Goal: Task Accomplishment & Management: Complete application form

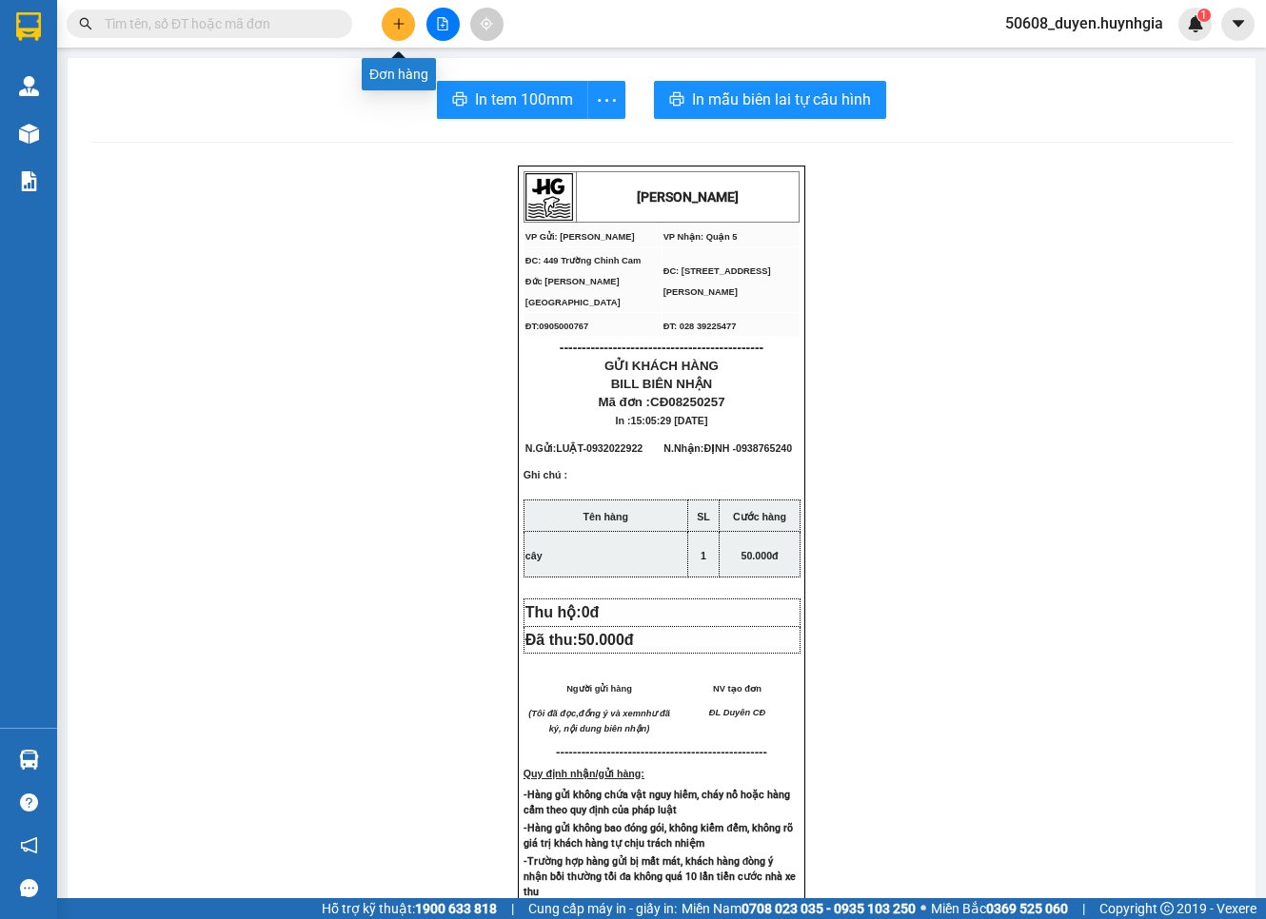
click at [404, 23] on icon "plus" at bounding box center [398, 23] width 13 height 13
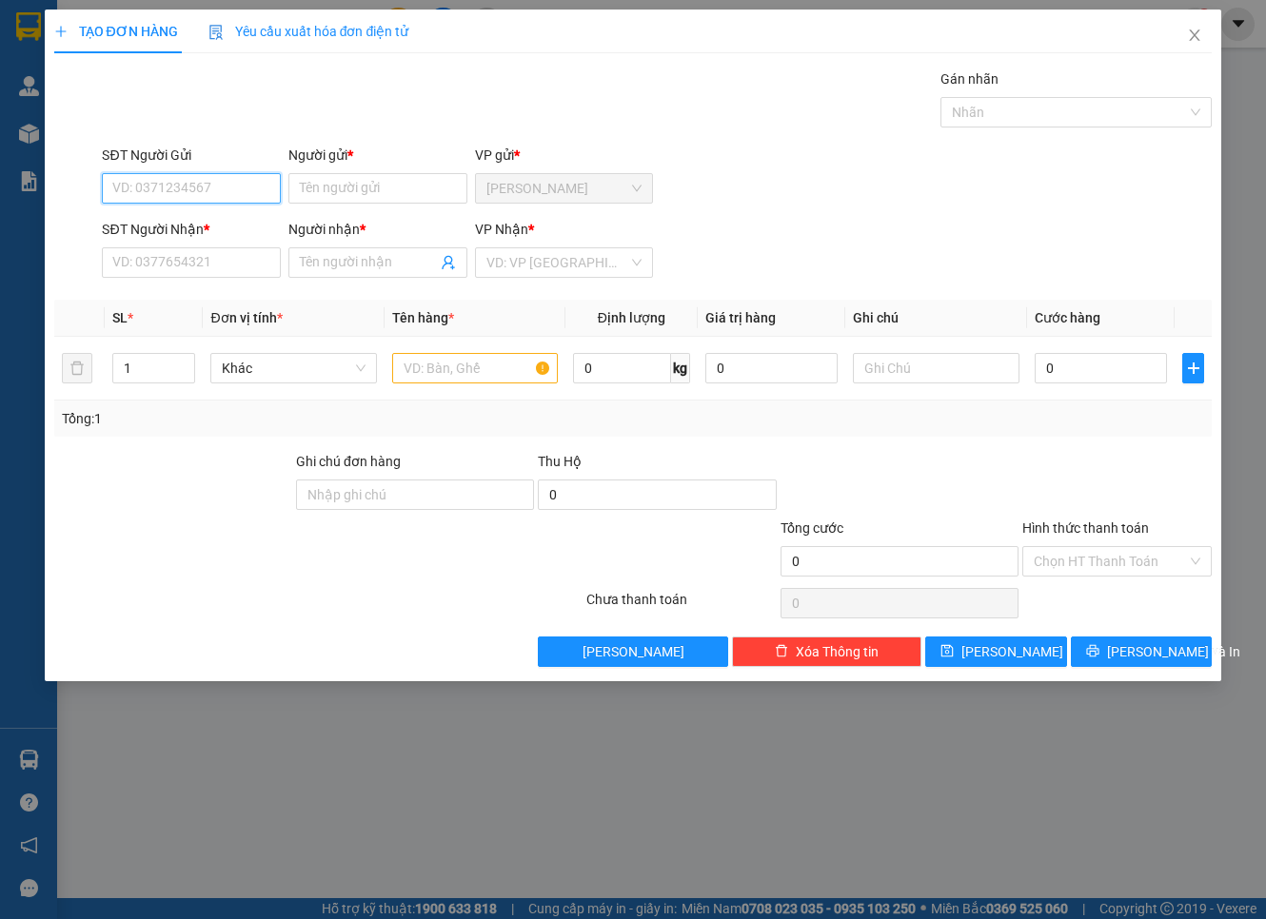
click at [251, 184] on input "SĐT Người Gửi" at bounding box center [191, 188] width 179 height 30
click at [211, 226] on div "0963981274 - HIỆP" at bounding box center [191, 226] width 156 height 21
type input "0963981274"
type input "HIỆP"
type input "0909693366"
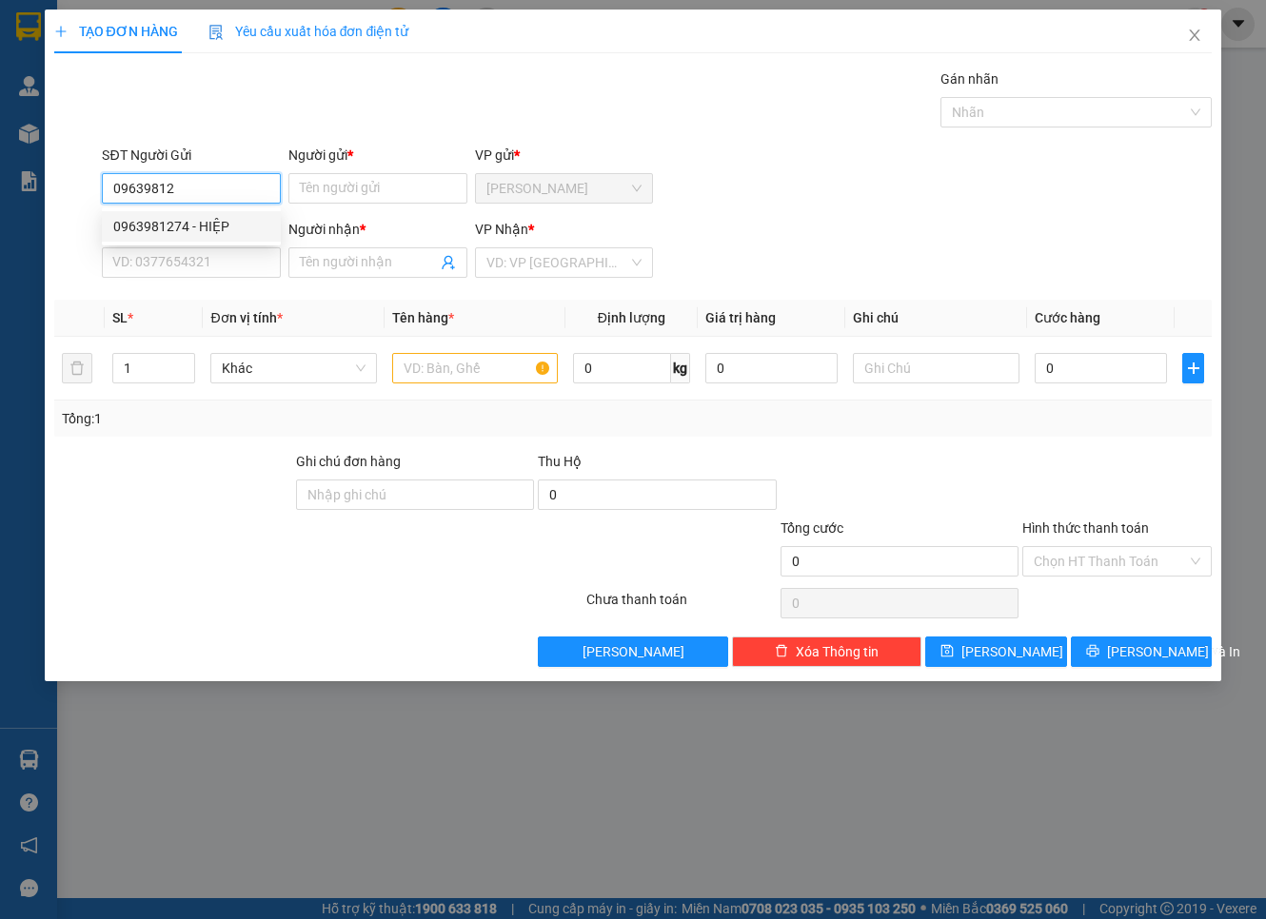
type input "LIÊN PHƯỢNG"
type input "0963981274"
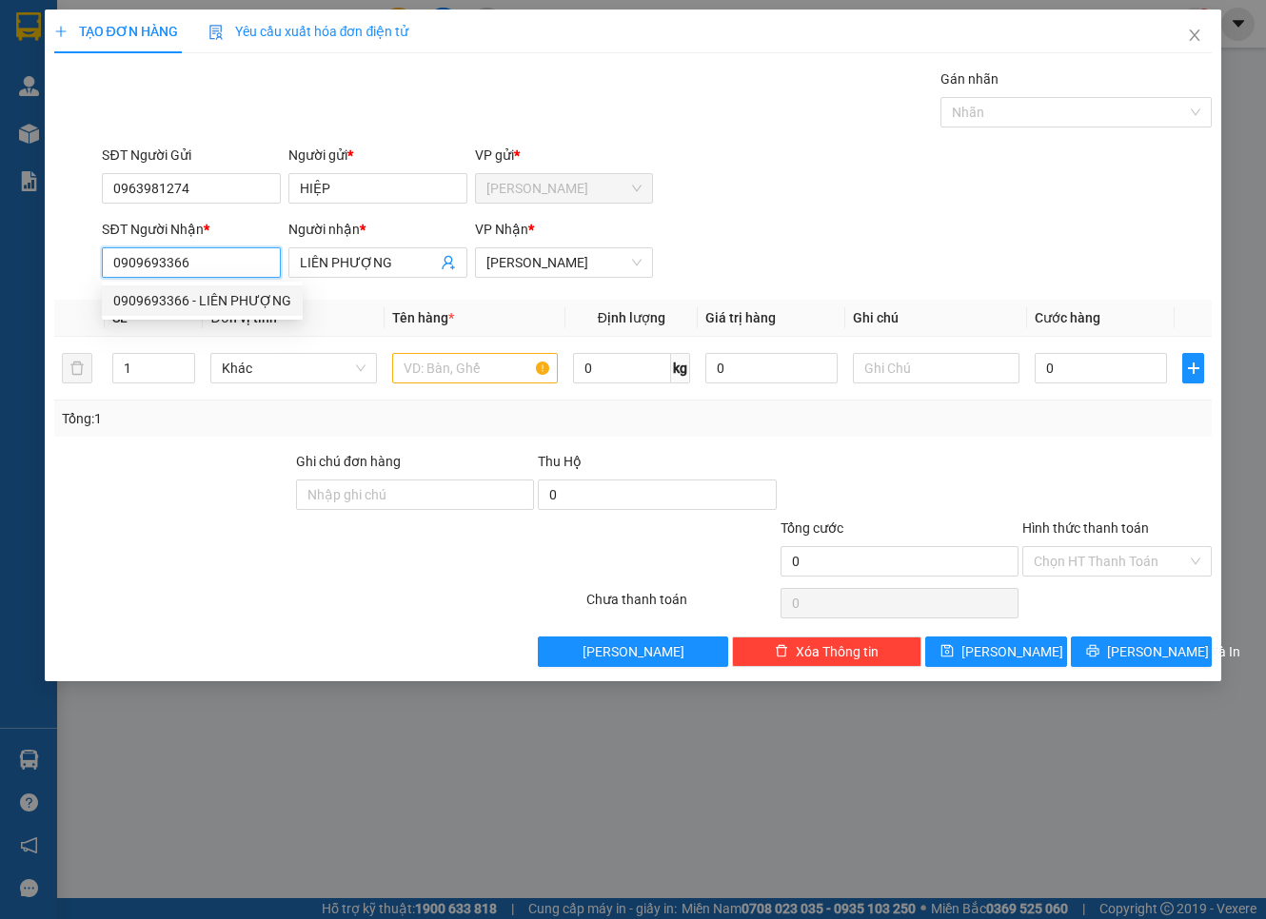
drag, startPoint x: 217, startPoint y: 266, endPoint x: 44, endPoint y: 277, distance: 173.5
click at [45, 277] on div "TẠO ĐƠN HÀNG Yêu cầu xuất hóa đơn điện tử Transit Pickup Surcharge Ids Transit …" at bounding box center [633, 346] width 1177 height 672
click at [217, 263] on input "SĐT Người Nhận *" at bounding box center [191, 262] width 179 height 30
type input "0982461159"
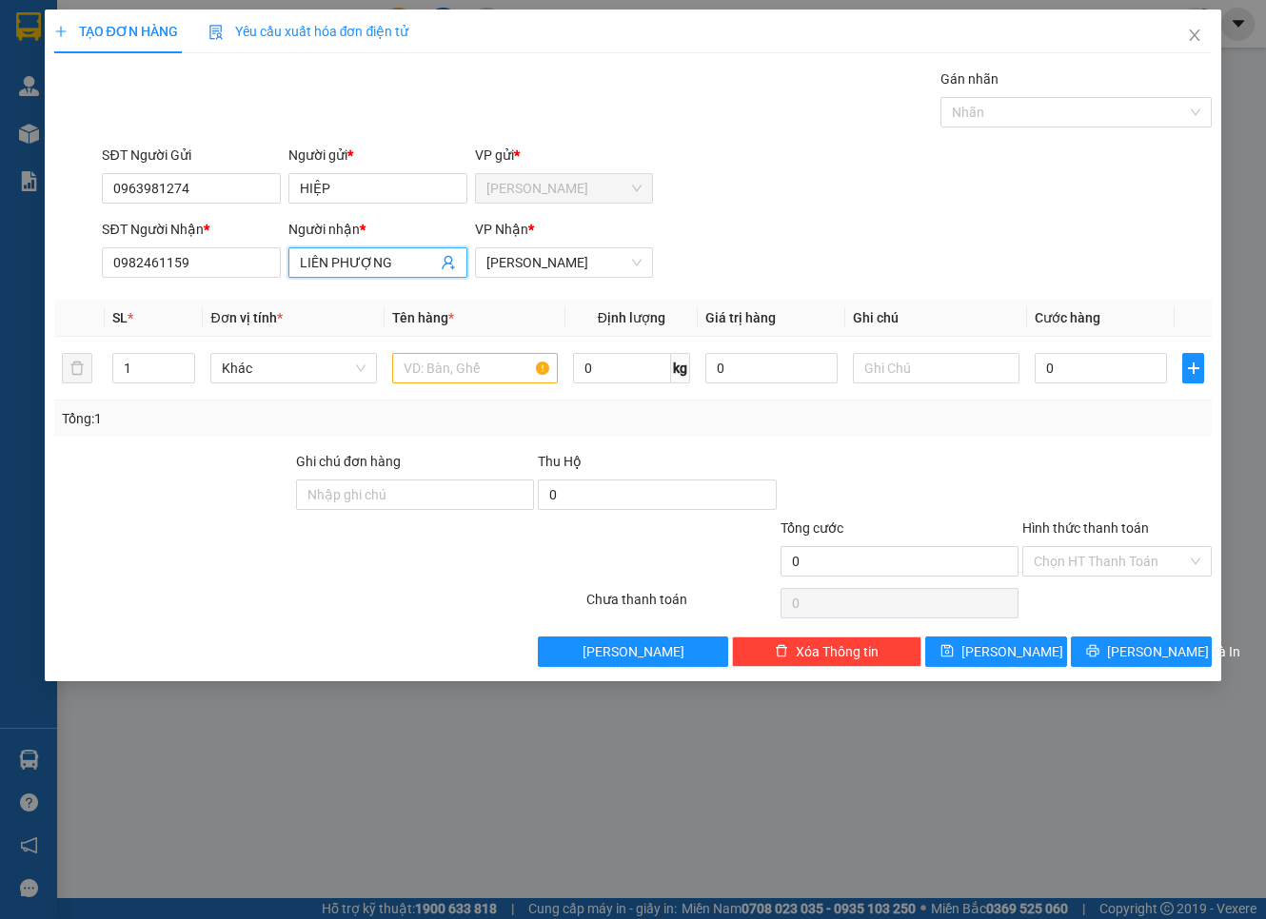
drag, startPoint x: 395, startPoint y: 263, endPoint x: 226, endPoint y: 280, distance: 170.3
click at [226, 280] on div "SĐT Người Nhận * 0982461159 Người nhận * LIÊN PHƯỢNG LIÊN PHƯỢNG VP Nhận * [PER…" at bounding box center [656, 252] width 1117 height 67
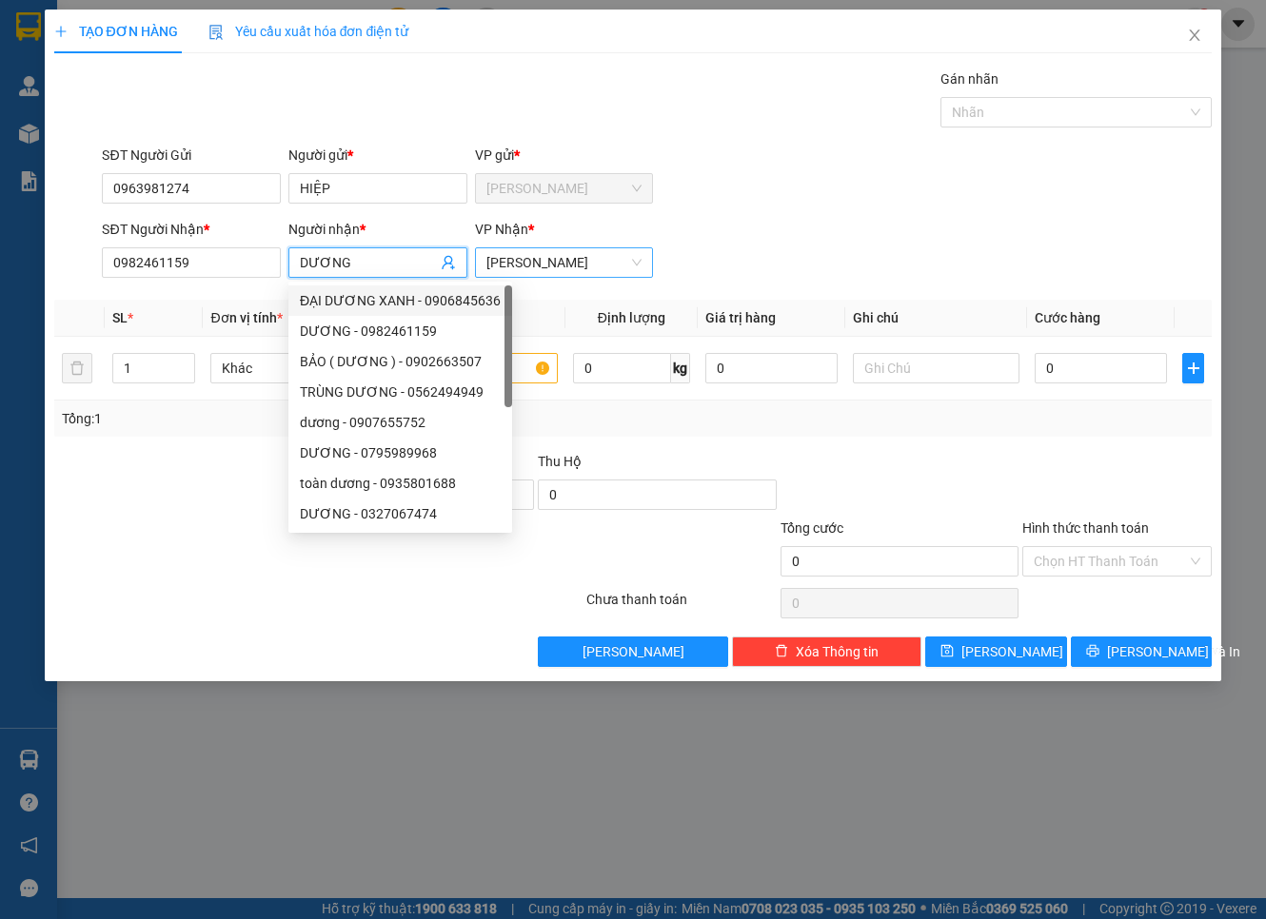
click at [614, 254] on span "[PERSON_NAME]" at bounding box center [564, 262] width 156 height 29
type input "DƯƠNG"
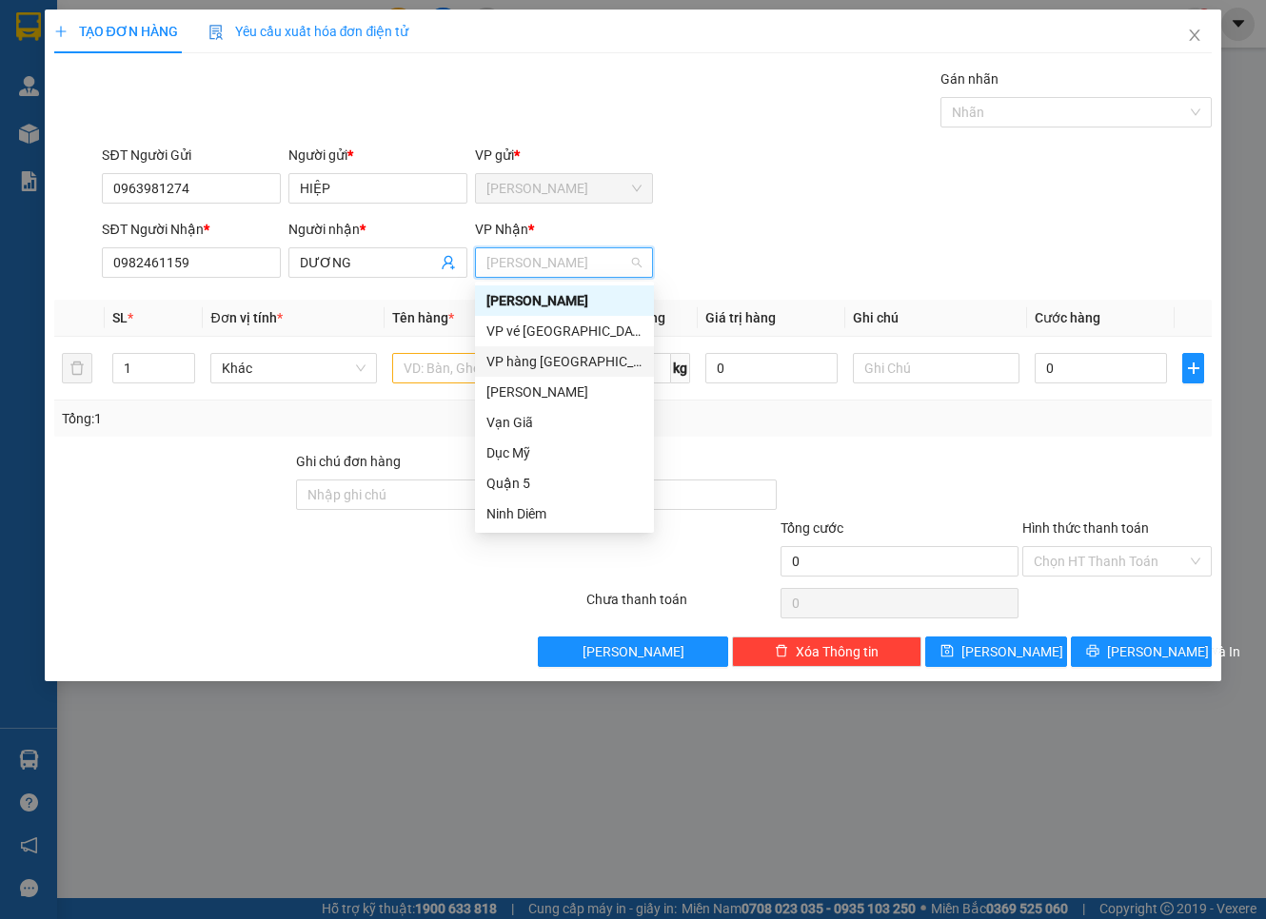
click at [563, 353] on div "VP hàng [GEOGRAPHIC_DATA]" at bounding box center [564, 361] width 156 height 21
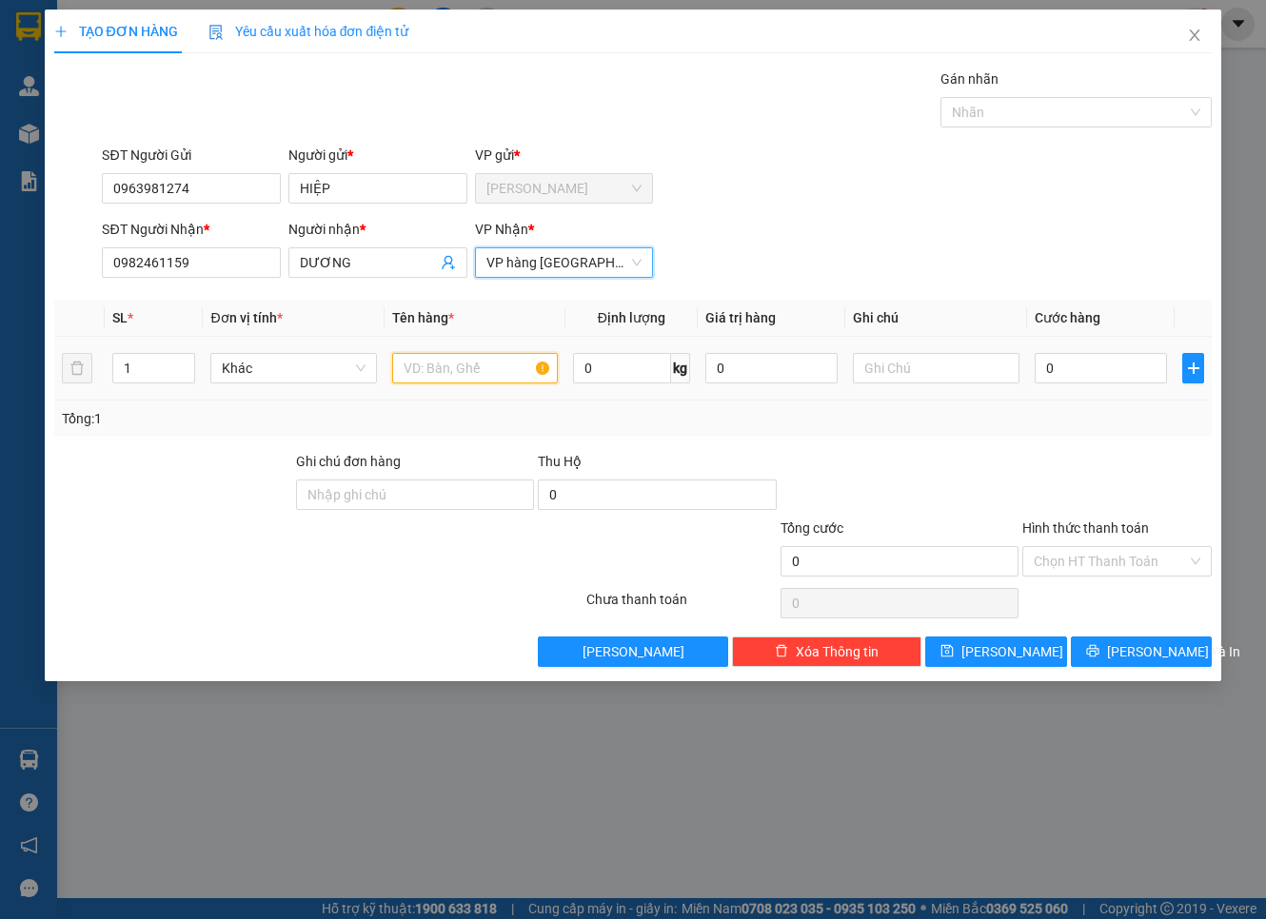
click at [508, 362] on input "text" at bounding box center [475, 368] width 166 height 30
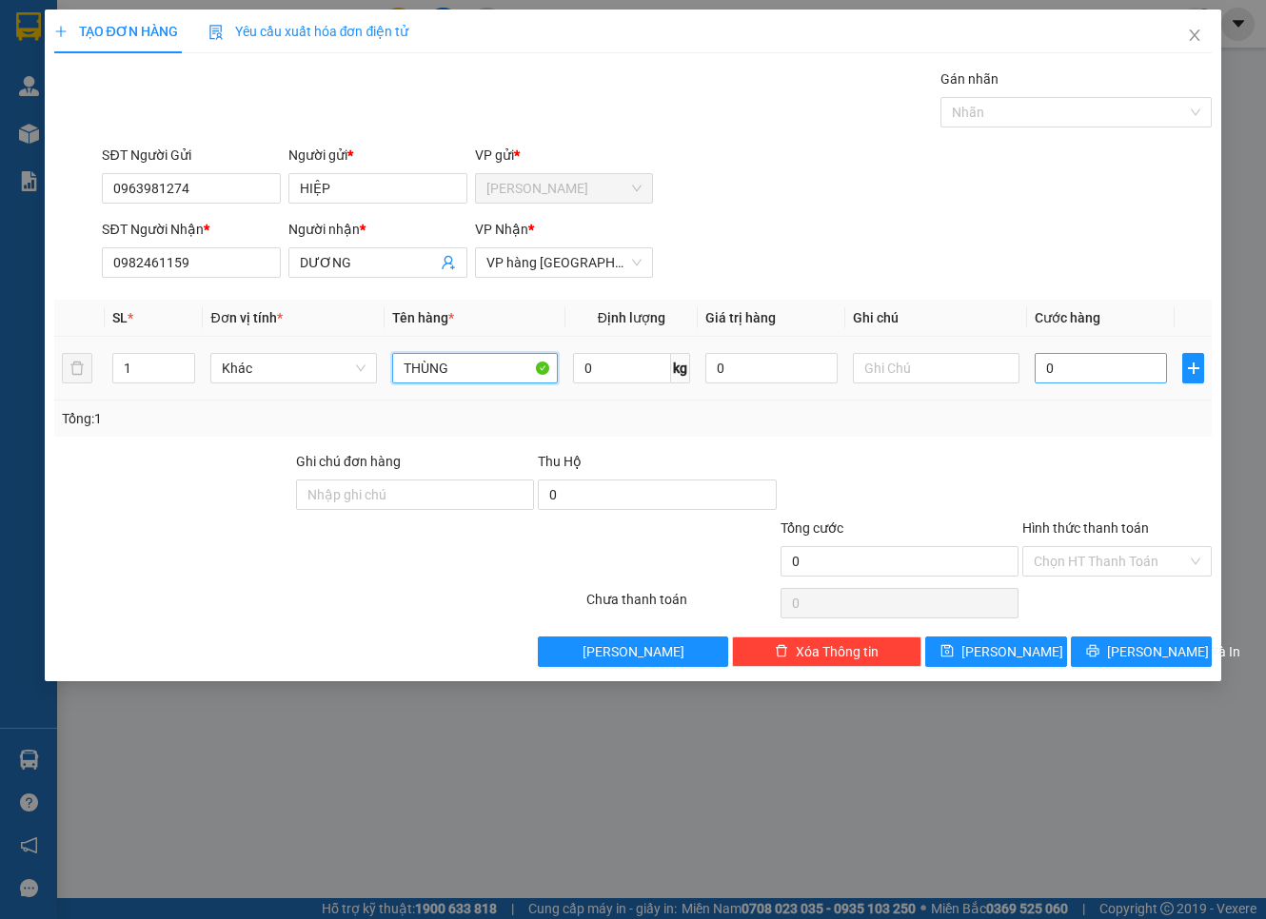
type input "THÙNG"
click at [1076, 368] on input "0" at bounding box center [1100, 368] width 133 height 30
type input "3"
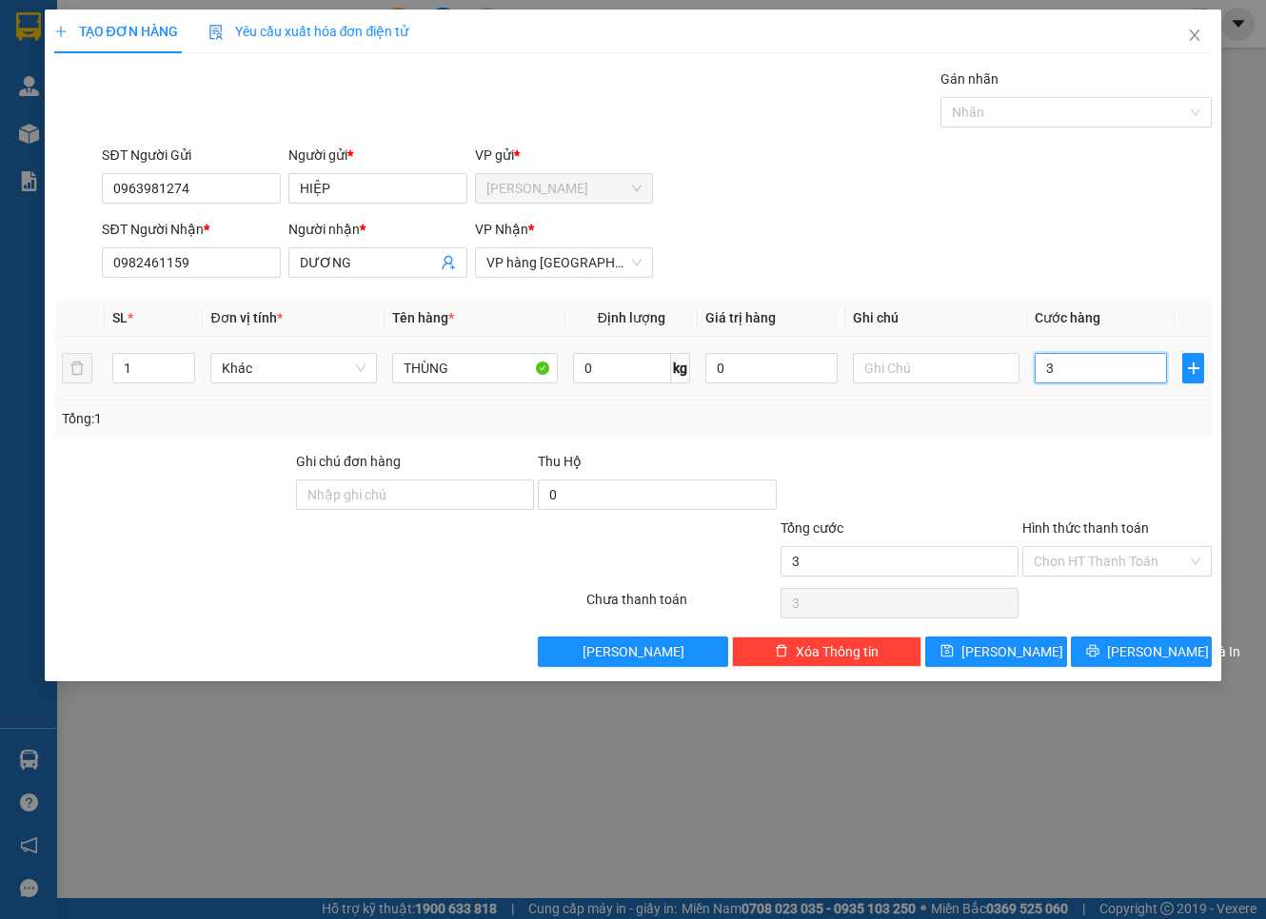
type input "30"
type input "30.000"
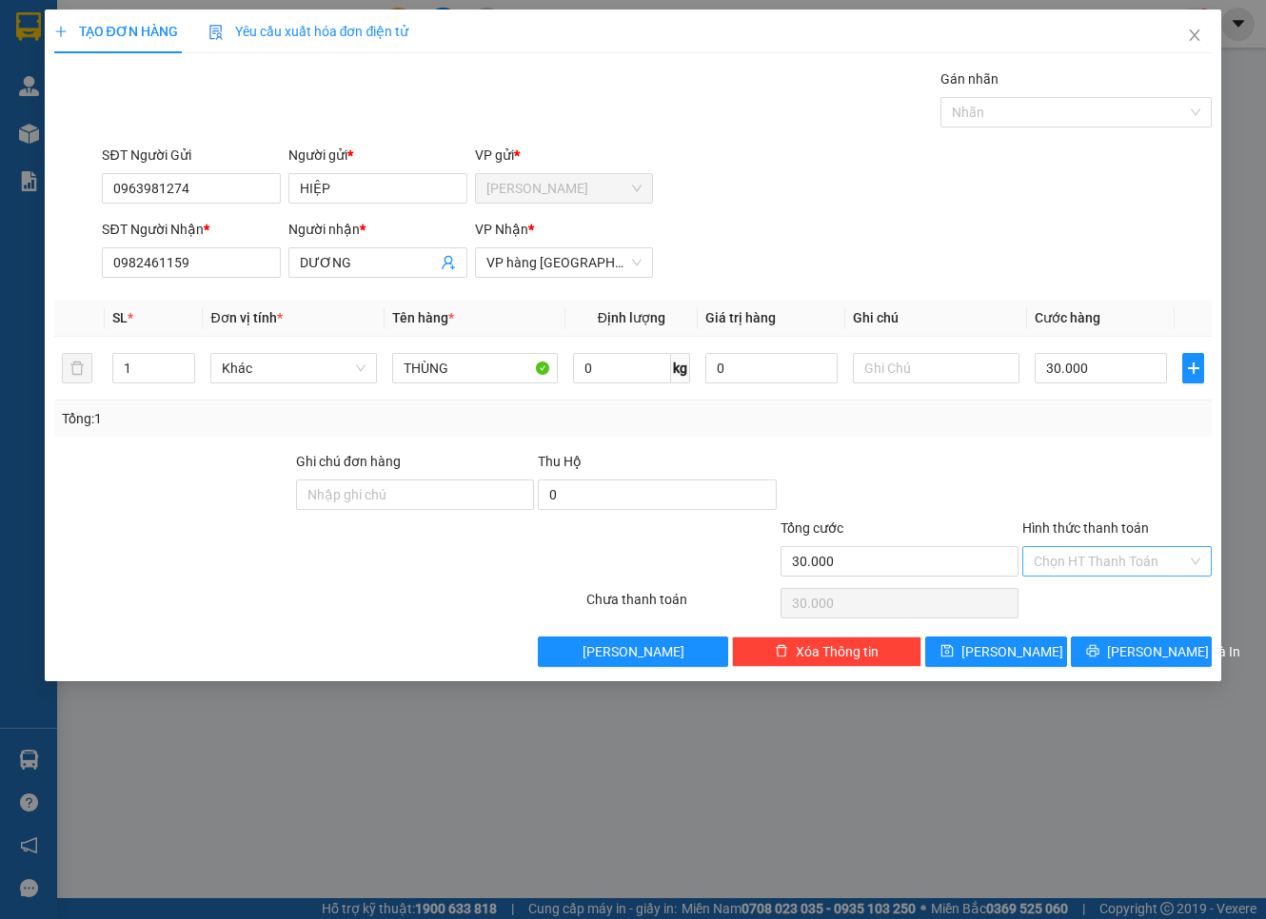
click at [1126, 549] on input "Hình thức thanh toán" at bounding box center [1109, 561] width 153 height 29
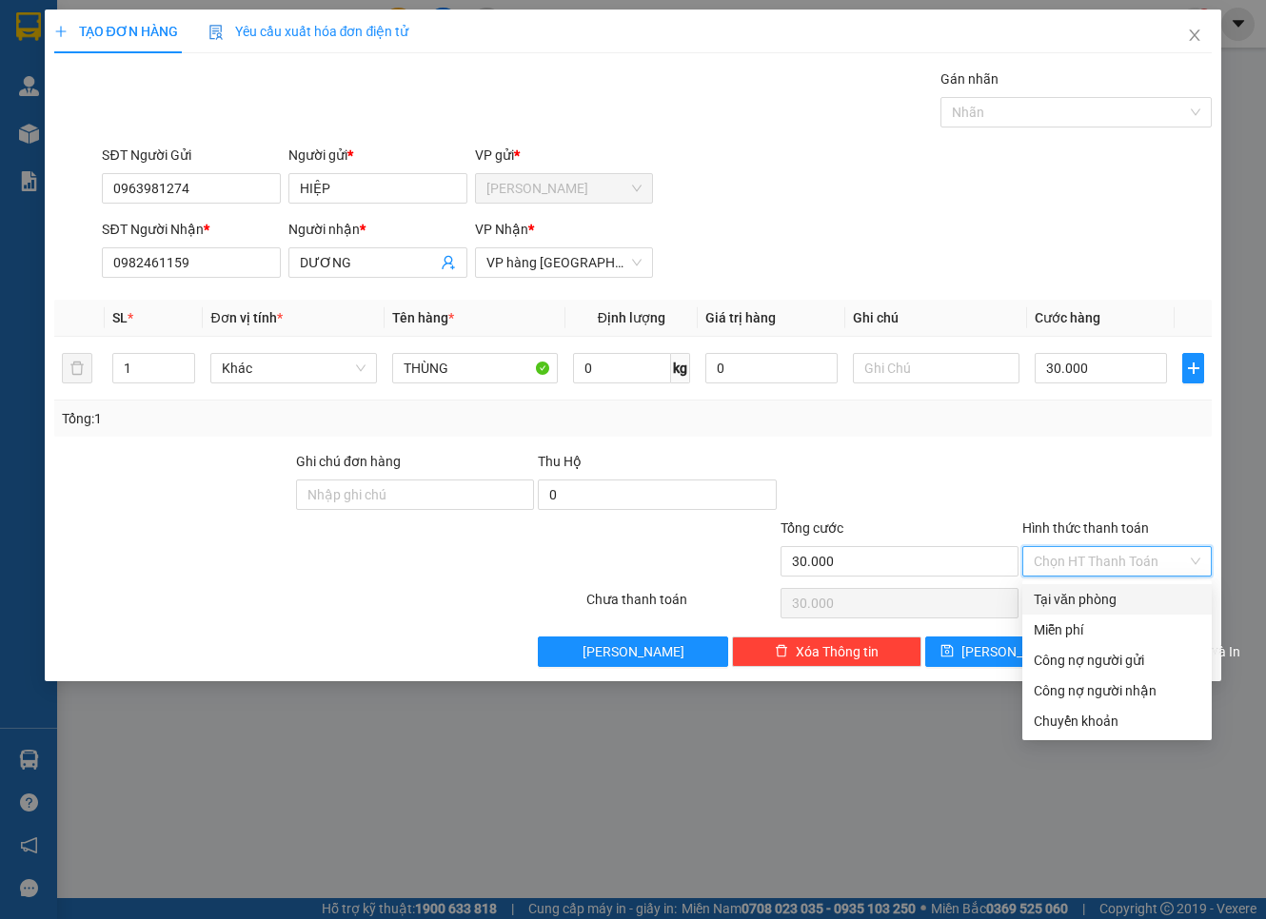
click at [1115, 597] on div "Tại văn phòng" at bounding box center [1116, 599] width 167 height 21
type input "0"
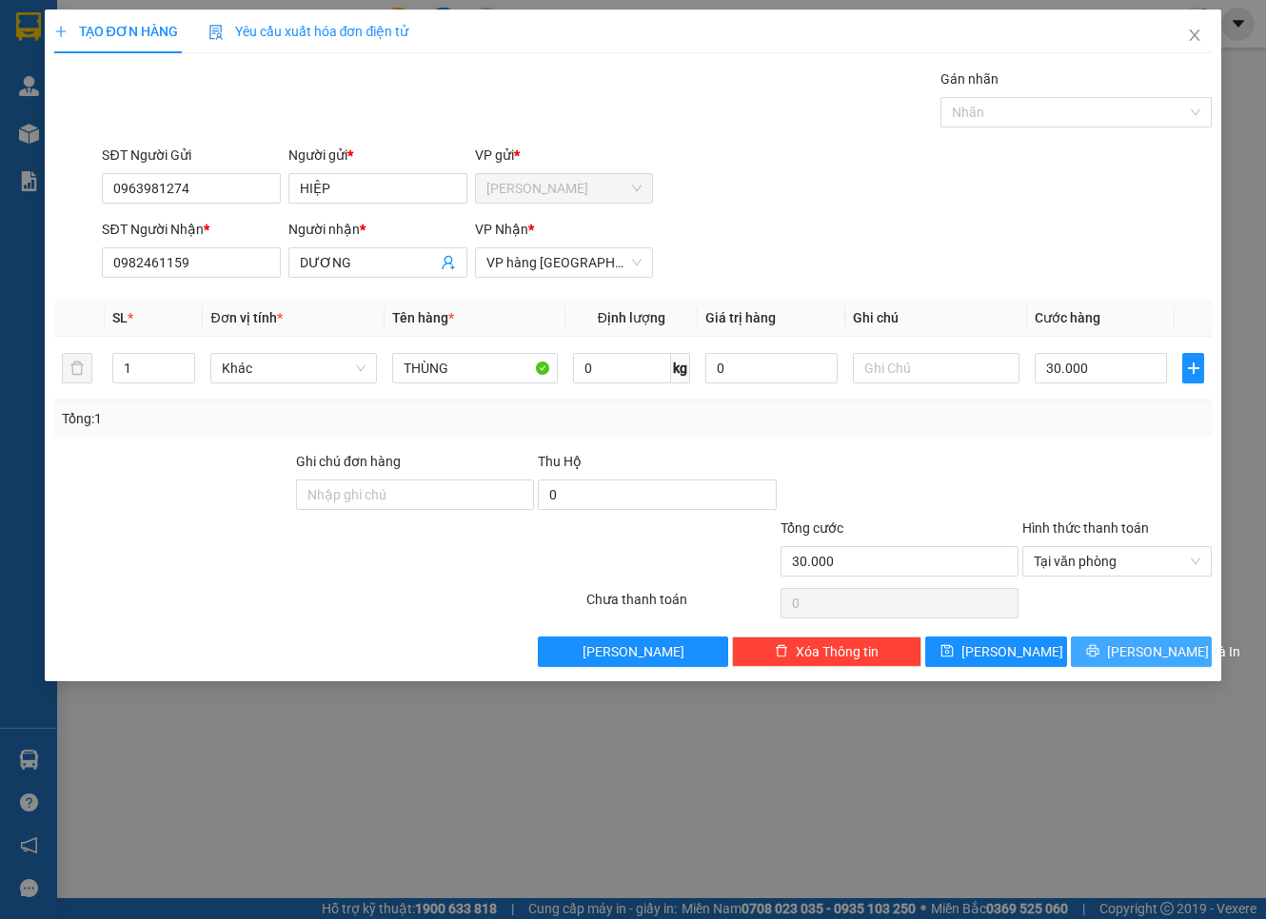
click at [1120, 653] on button "[PERSON_NAME] và In" at bounding box center [1142, 652] width 142 height 30
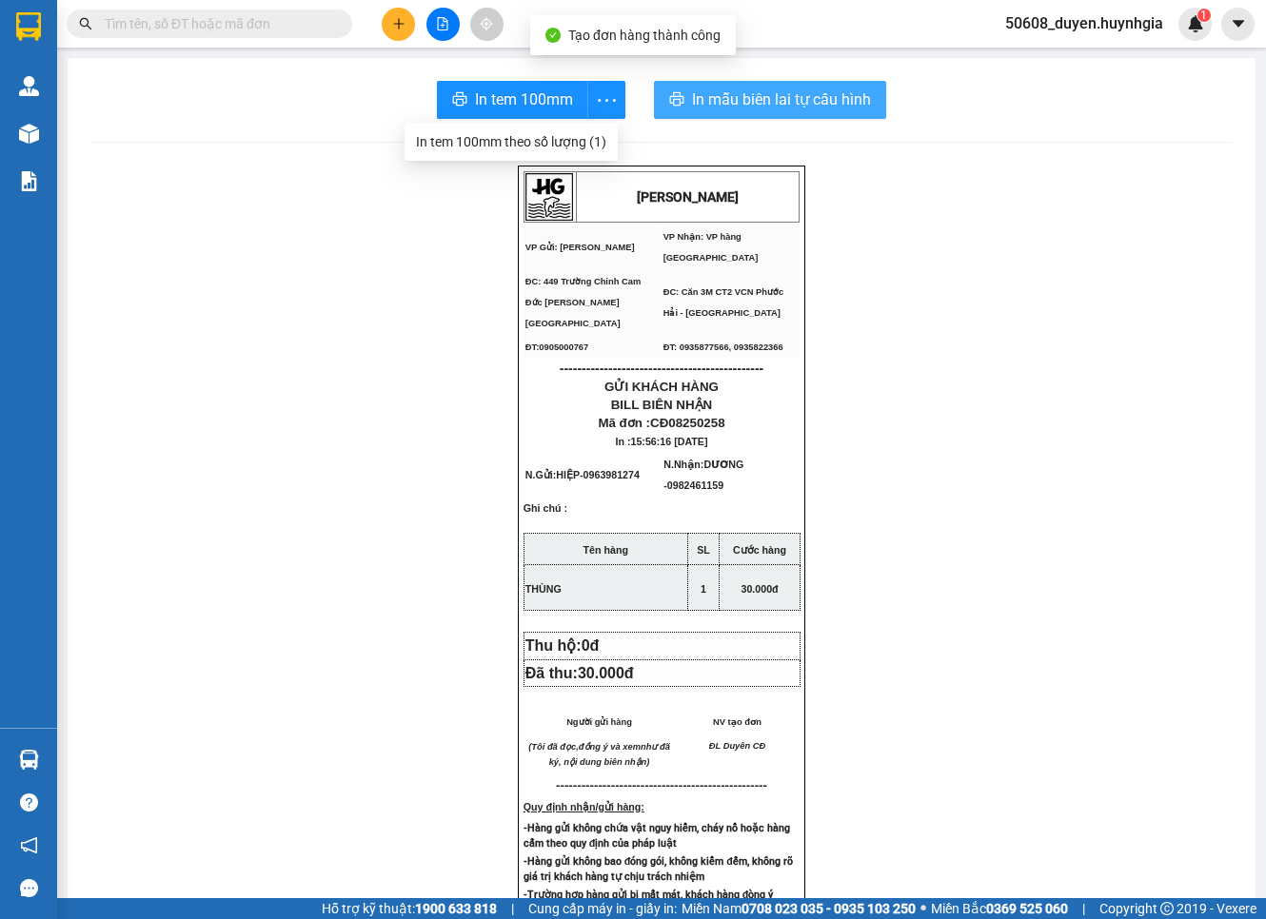
click at [699, 91] on span "In mẫu biên lai tự cấu hình" at bounding box center [781, 100] width 179 height 24
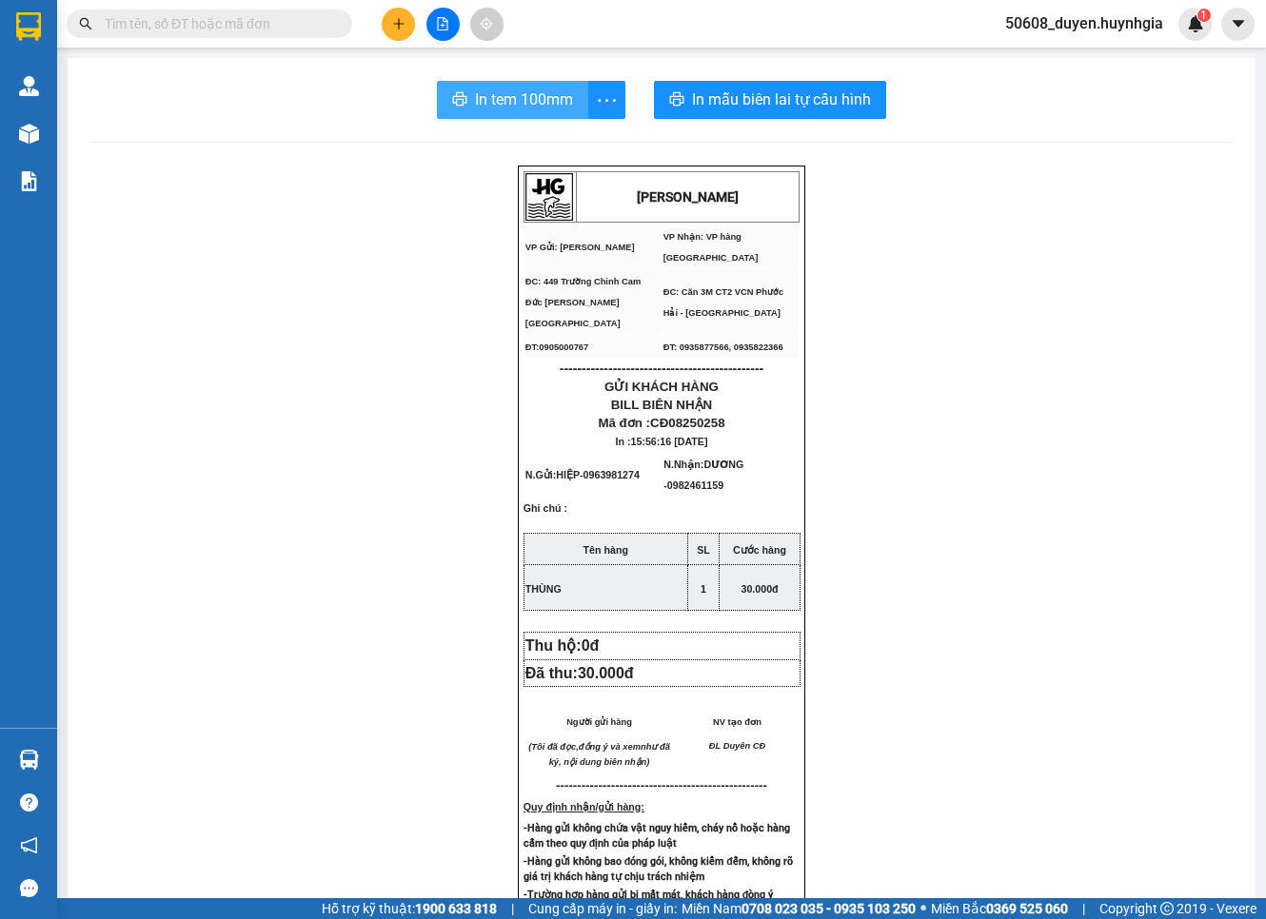
click at [534, 93] on span "In tem 100mm" at bounding box center [524, 100] width 98 height 24
click at [406, 31] on button at bounding box center [398, 24] width 33 height 33
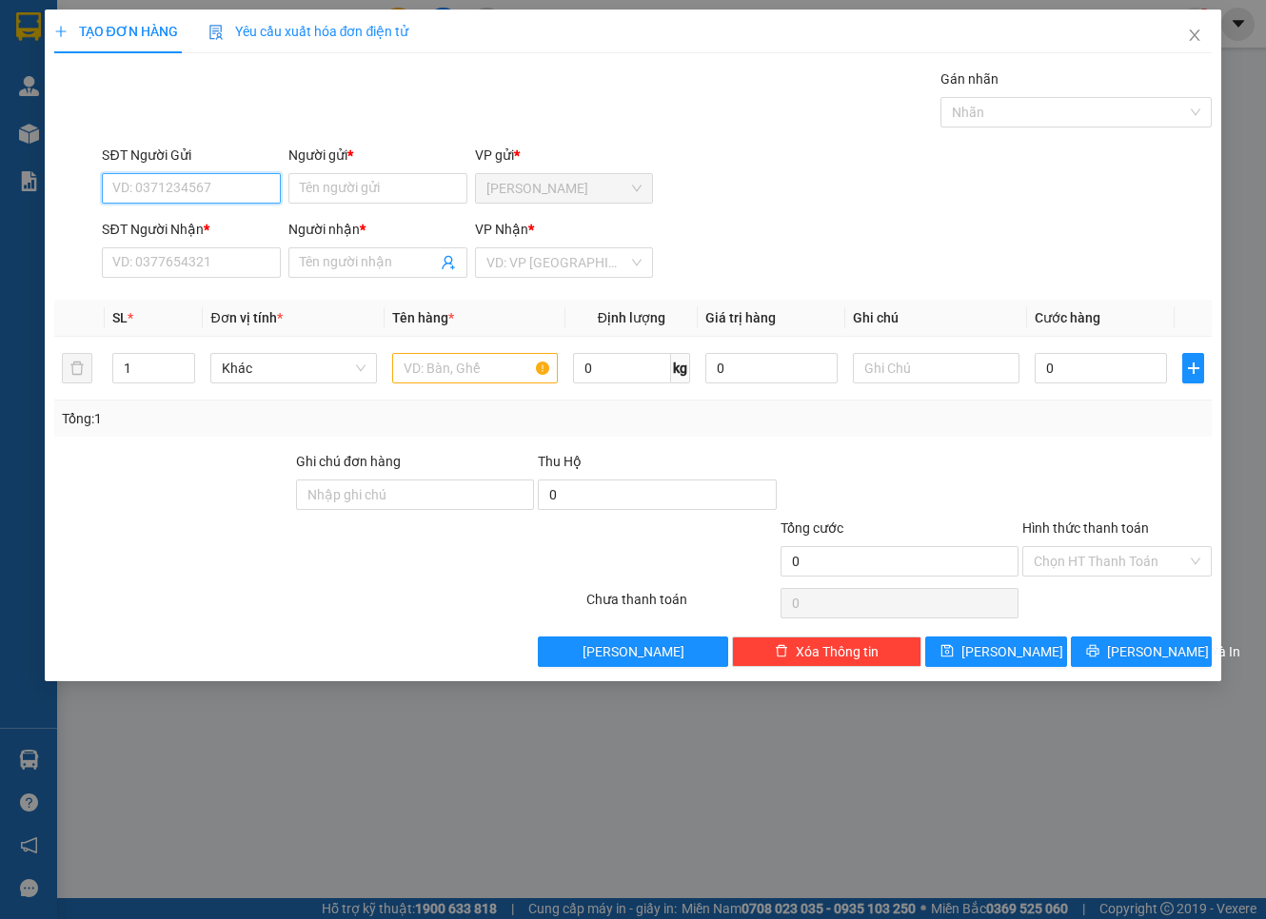
click at [261, 186] on input "SĐT Người Gửi" at bounding box center [191, 188] width 179 height 30
click at [217, 222] on div "0378880468 - CAMLAMONLINE" at bounding box center [207, 226] width 189 height 21
type input "0378880468"
type input "CAMLAMONLINE"
type input "0933200348"
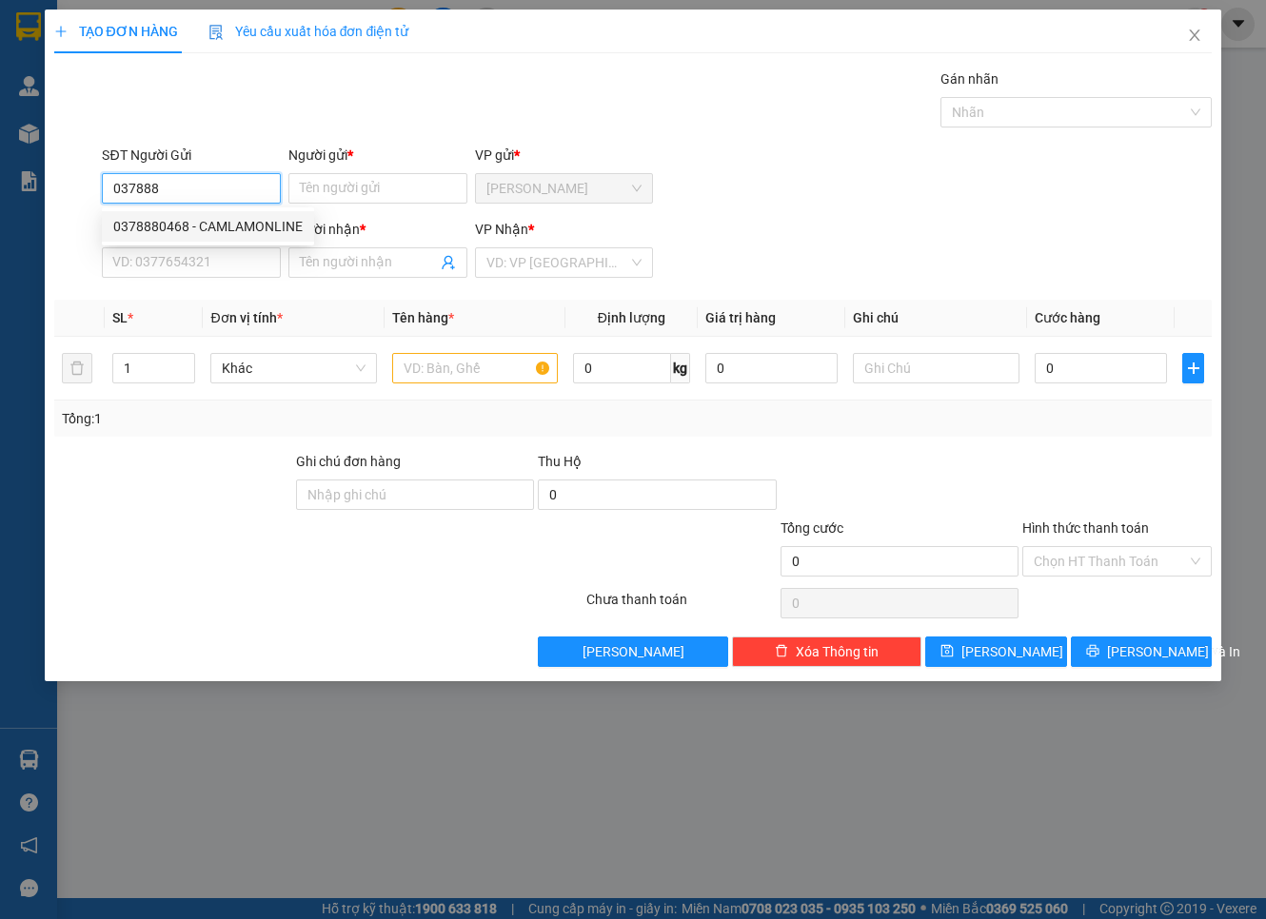
type input "PHI"
type input "0378880468"
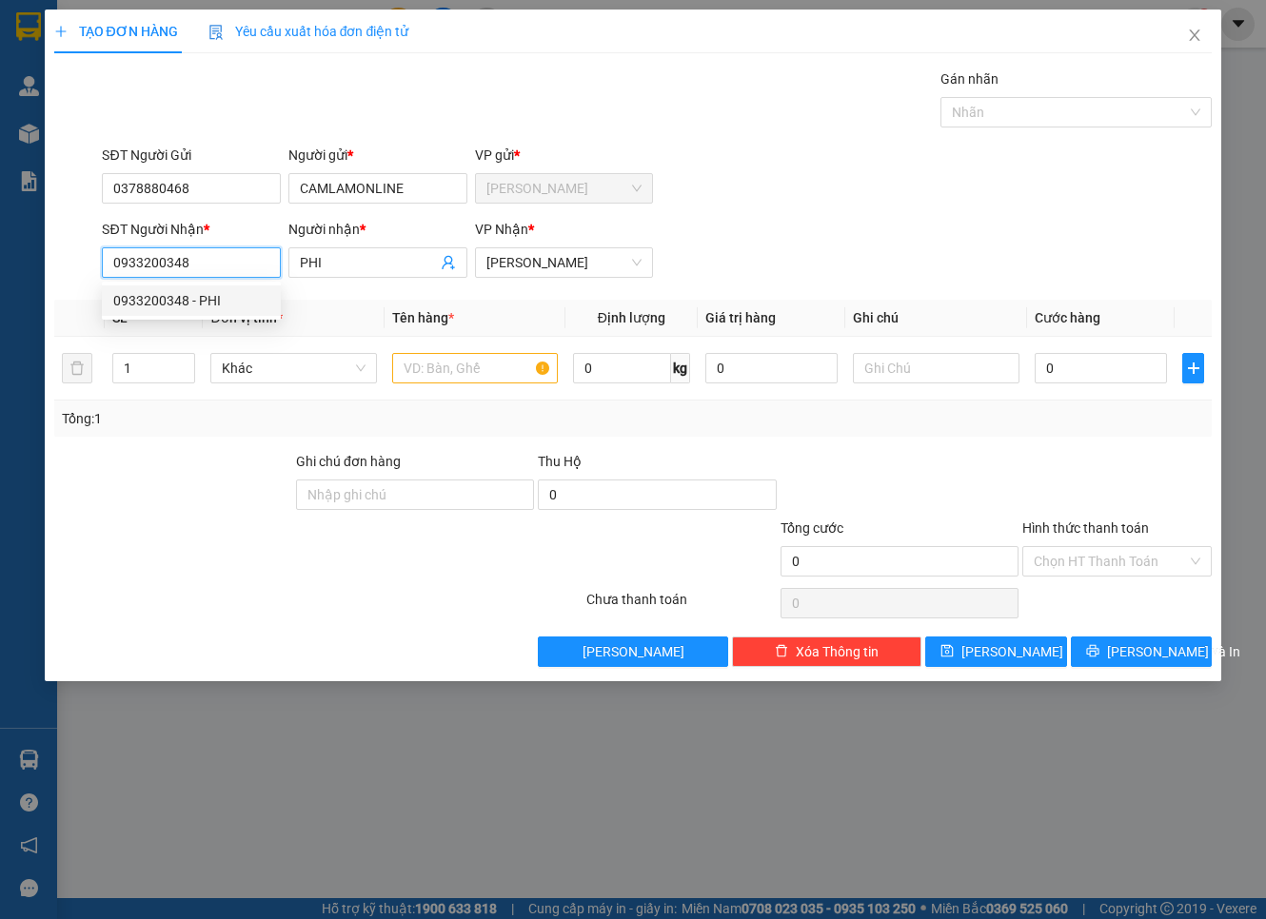
drag, startPoint x: 240, startPoint y: 264, endPoint x: -5, endPoint y: 280, distance: 245.1
click at [0, 280] on html "Kết quả tìm kiếm ( 0 ) Bộ lọc No Data 50608_duyen.huynhgia 1 Quản [PERSON_NAME]…" at bounding box center [633, 459] width 1266 height 919
type input "0903345599"
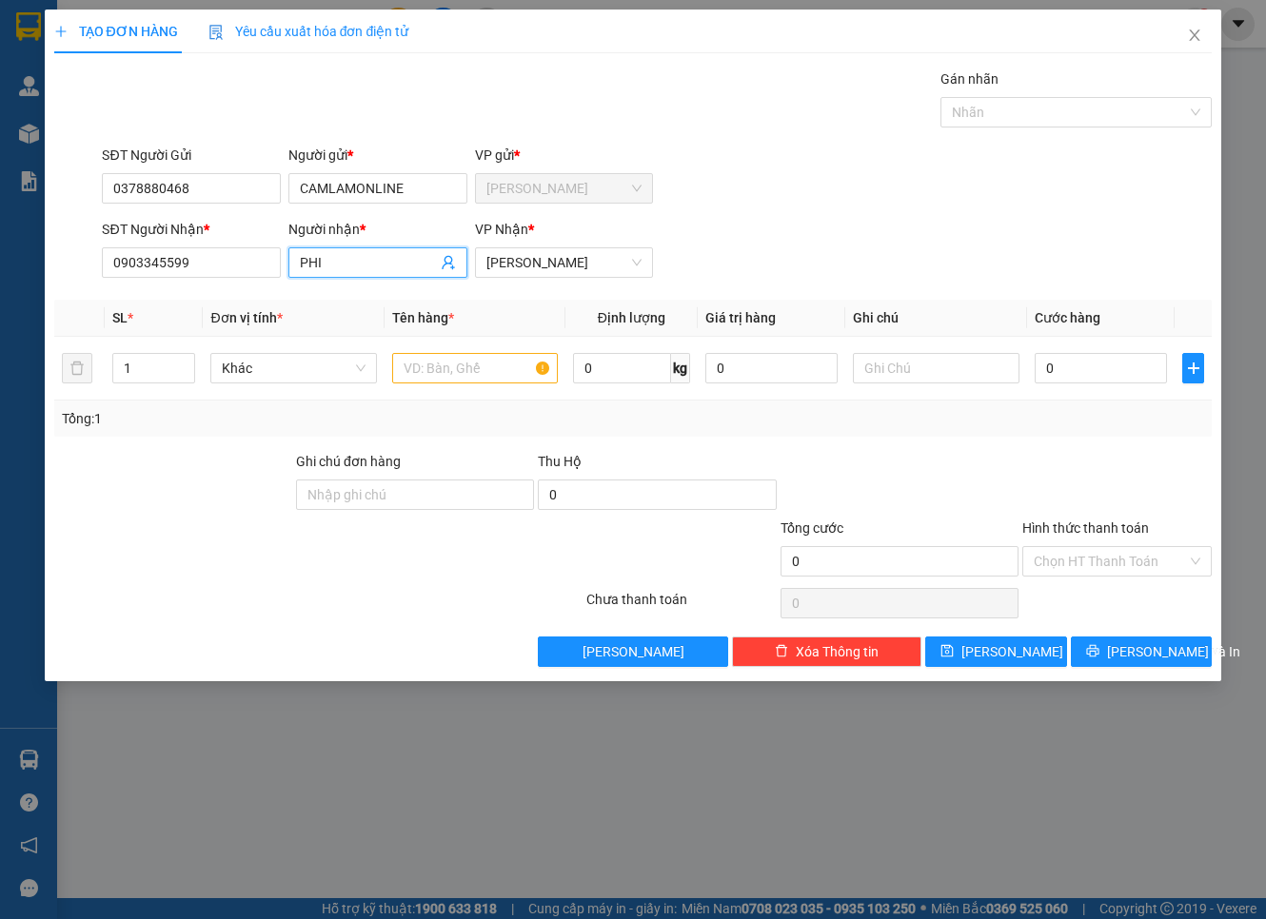
drag, startPoint x: 362, startPoint y: 269, endPoint x: 226, endPoint y: 281, distance: 135.6
click at [226, 281] on div "SĐT Người Nhận * 0903345599 Người nhận * PHI VP Nhận * [PERSON_NAME]" at bounding box center [656, 252] width 1117 height 67
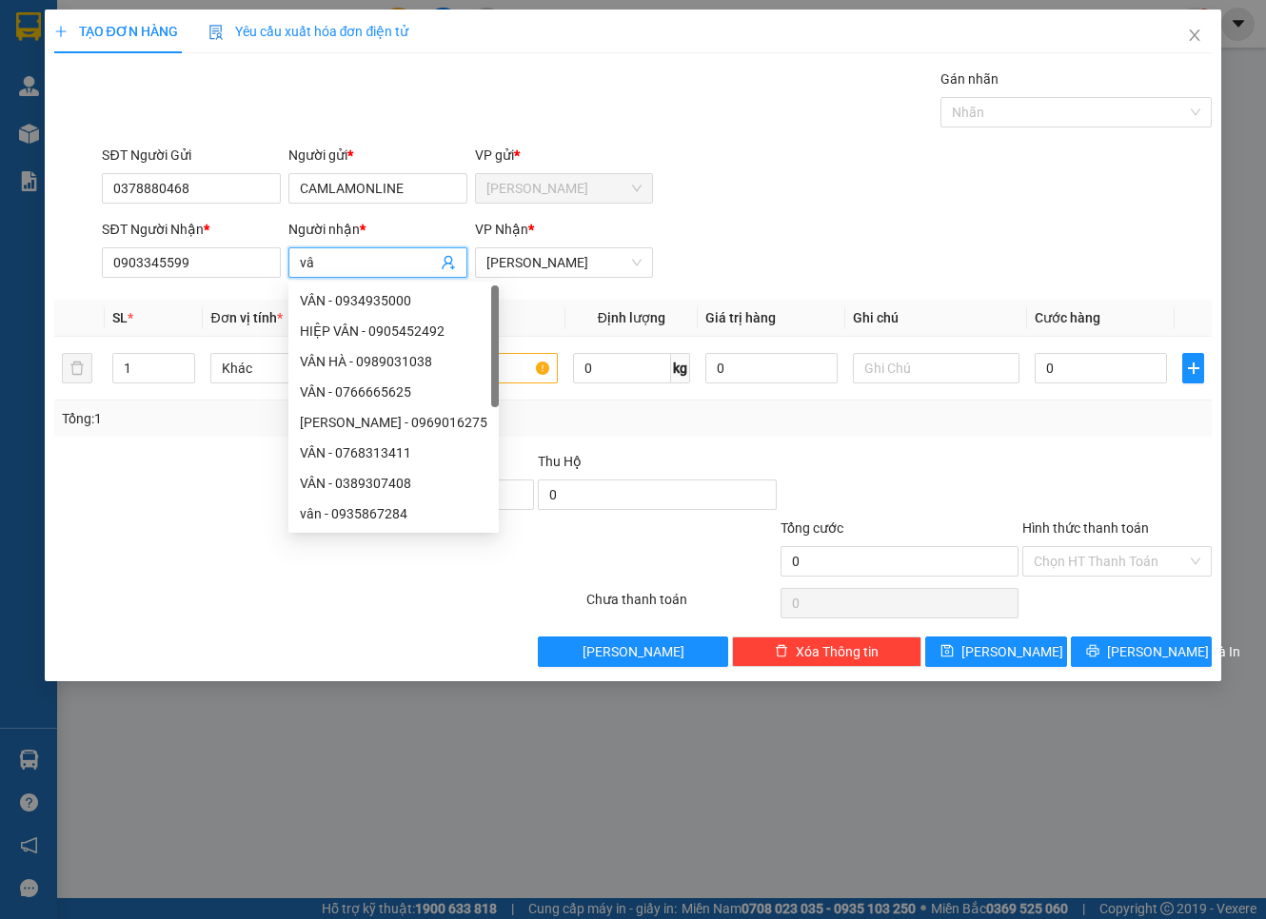
type input "v"
type input "VÂN"
click at [502, 367] on input "text" at bounding box center [475, 368] width 166 height 30
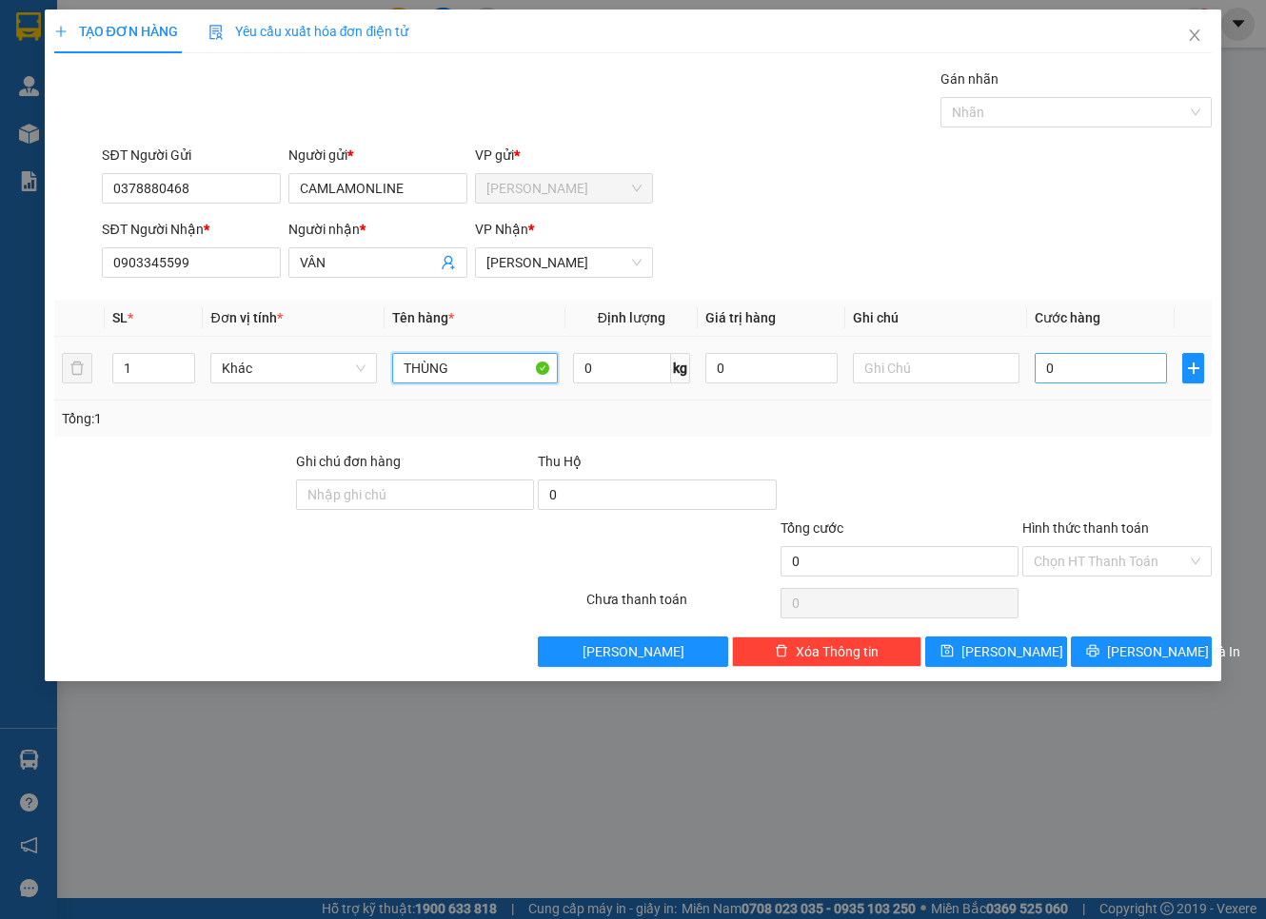
type input "THÙNG"
click at [1101, 364] on input "0" at bounding box center [1100, 368] width 133 height 30
type input "3"
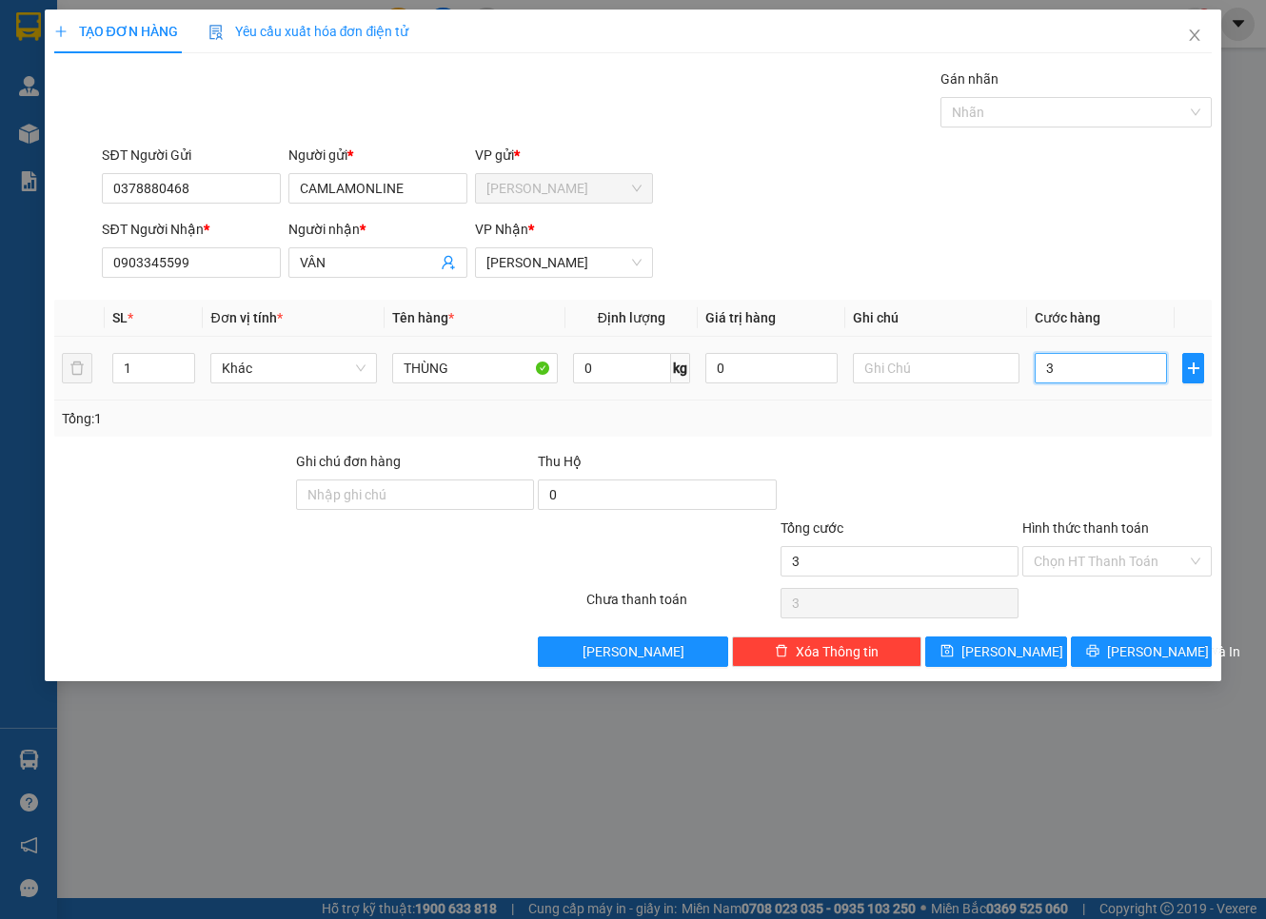
type input "30"
type input "30.000"
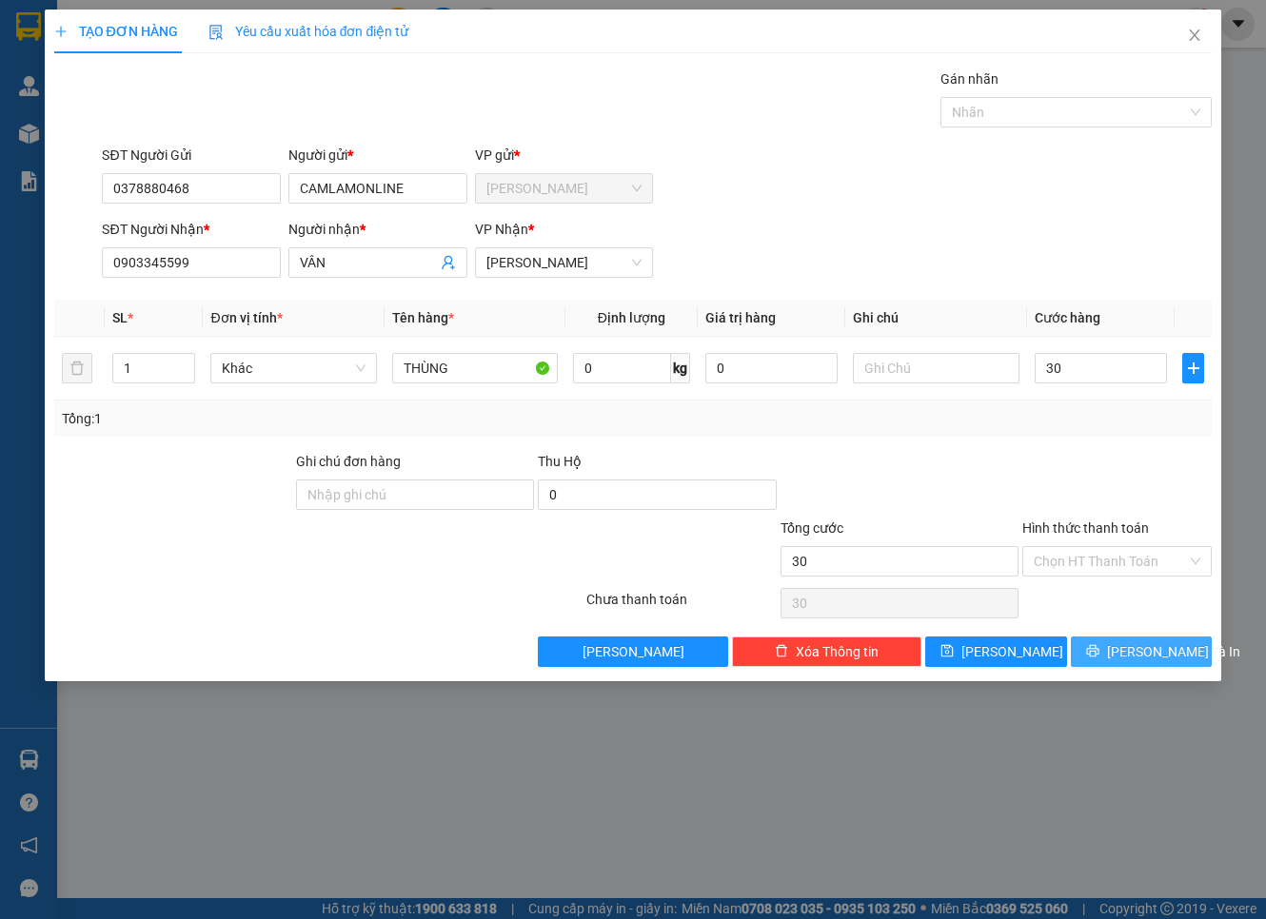
type input "30.000"
click at [1100, 647] on button "[PERSON_NAME] và In" at bounding box center [1142, 652] width 142 height 30
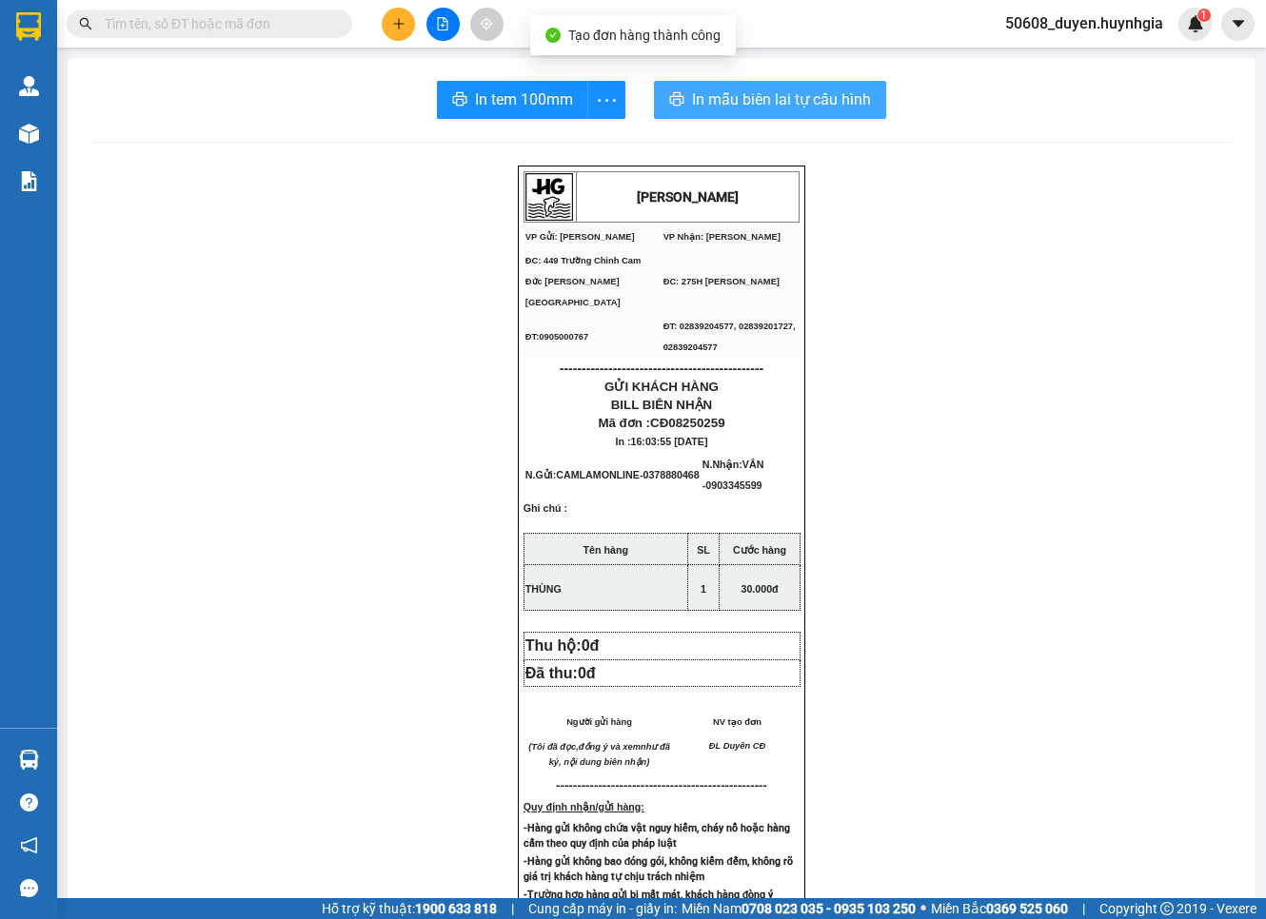
click at [711, 97] on span "In mẫu biên lai tự cấu hình" at bounding box center [781, 100] width 179 height 24
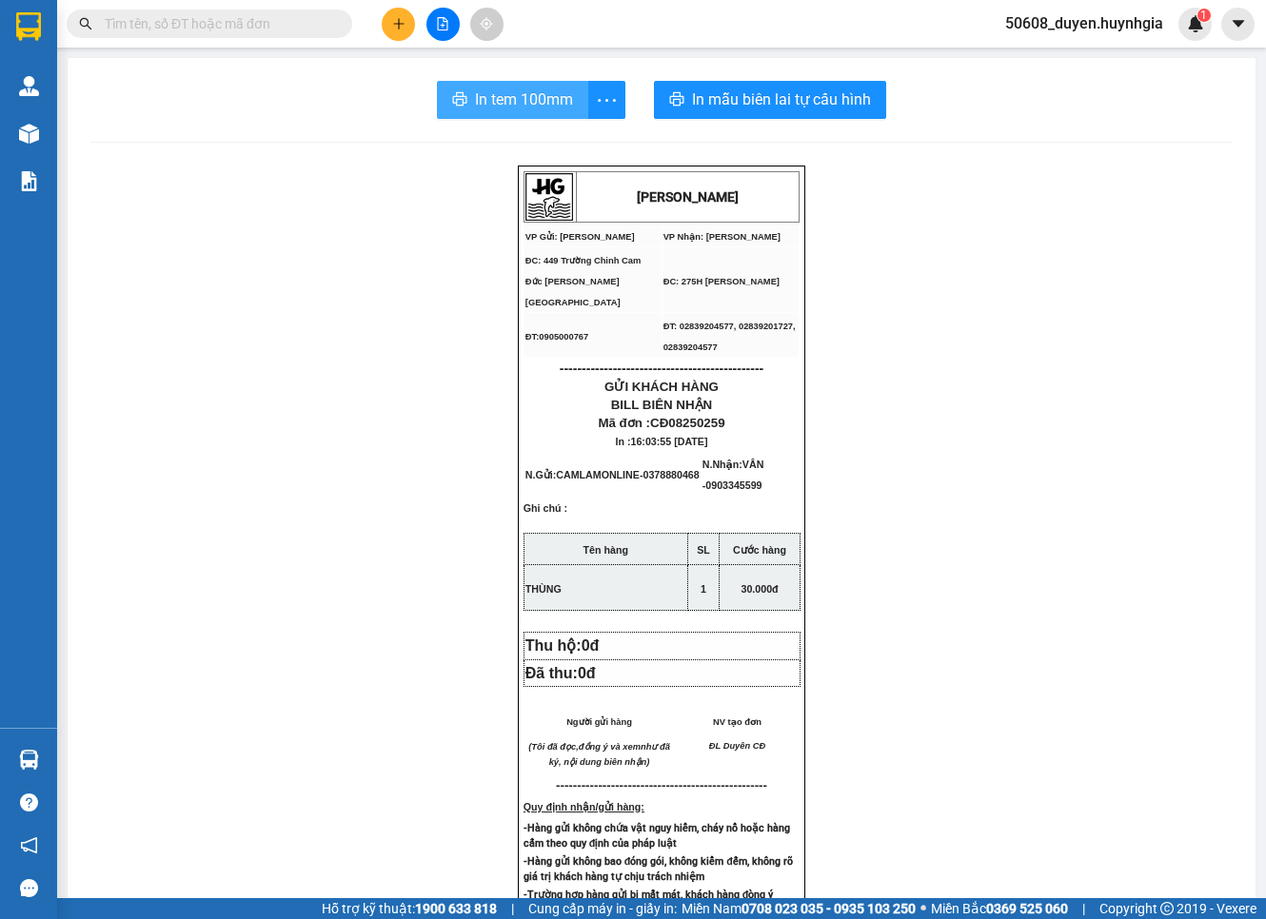
click at [525, 92] on span "In tem 100mm" at bounding box center [524, 100] width 98 height 24
click at [405, 30] on button at bounding box center [398, 24] width 33 height 33
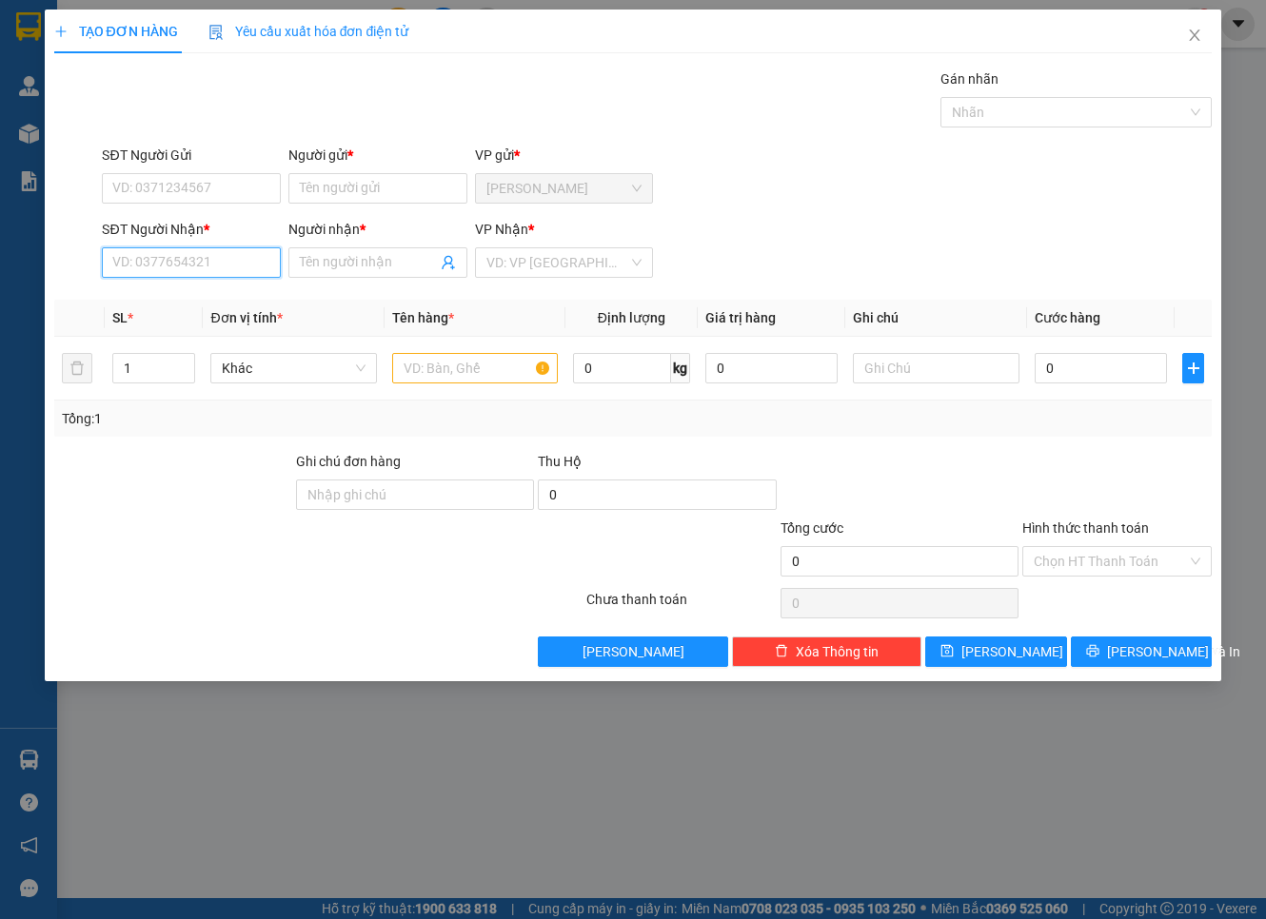
click at [213, 266] on input "SĐT Người Nhận *" at bounding box center [191, 262] width 179 height 30
click at [1088, 363] on input "0" at bounding box center [1100, 368] width 133 height 30
type input "3"
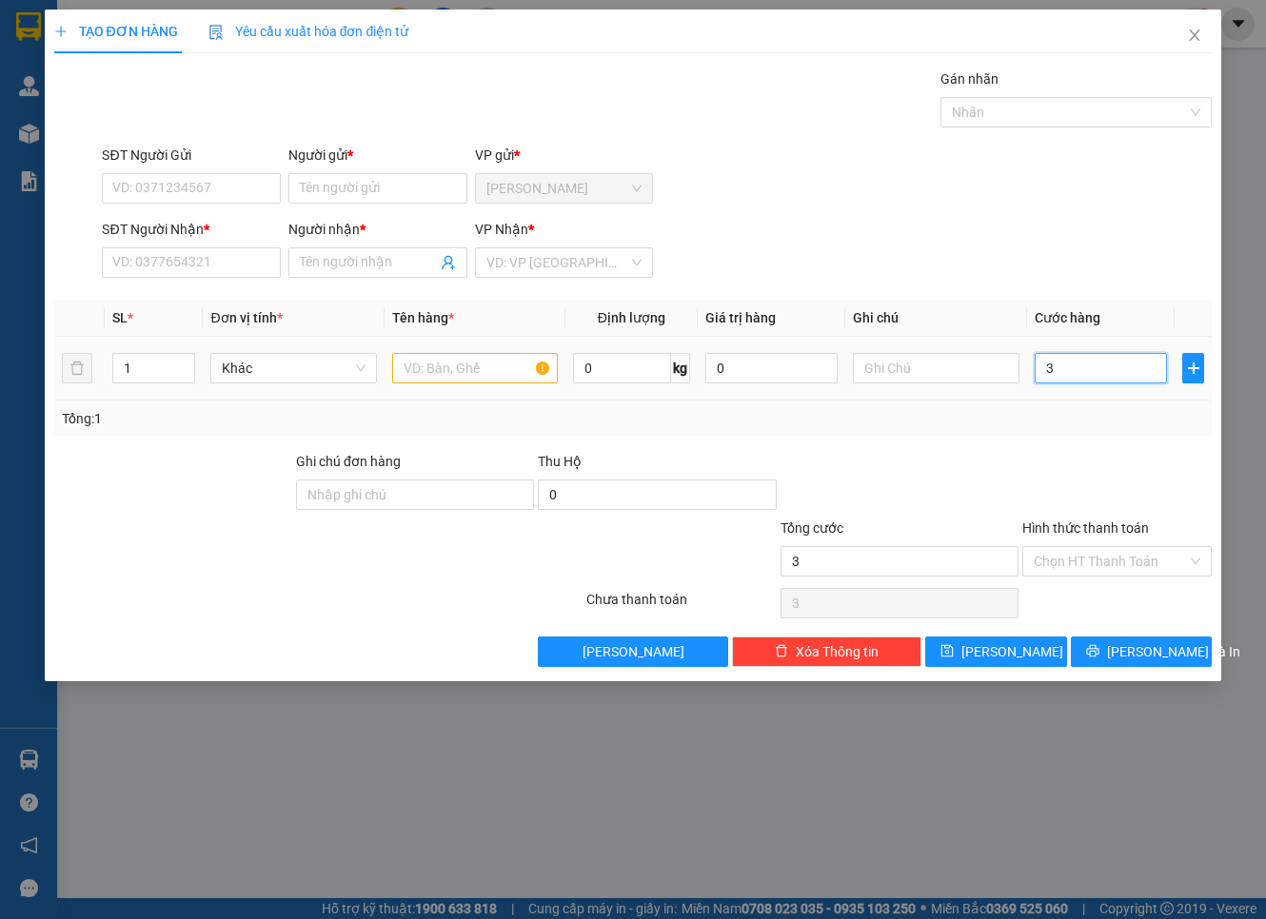
type input "30"
type input "30.000"
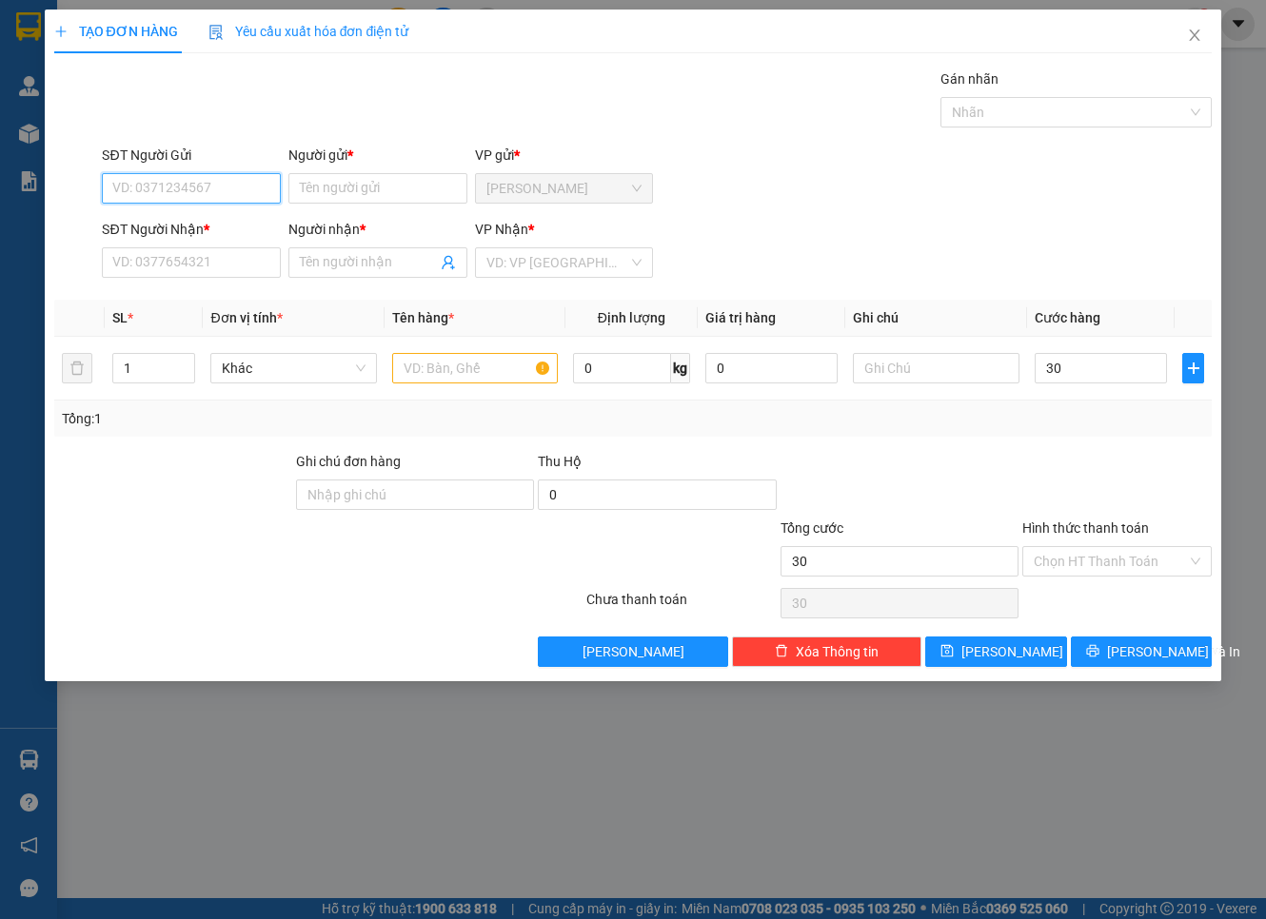
type input "30.000"
click at [192, 179] on input "SĐT Người Gửi" at bounding box center [191, 188] width 179 height 30
type input "0905215939"
click at [205, 221] on div "0905215939 - TAM" at bounding box center [191, 226] width 156 height 21
type input "TAM"
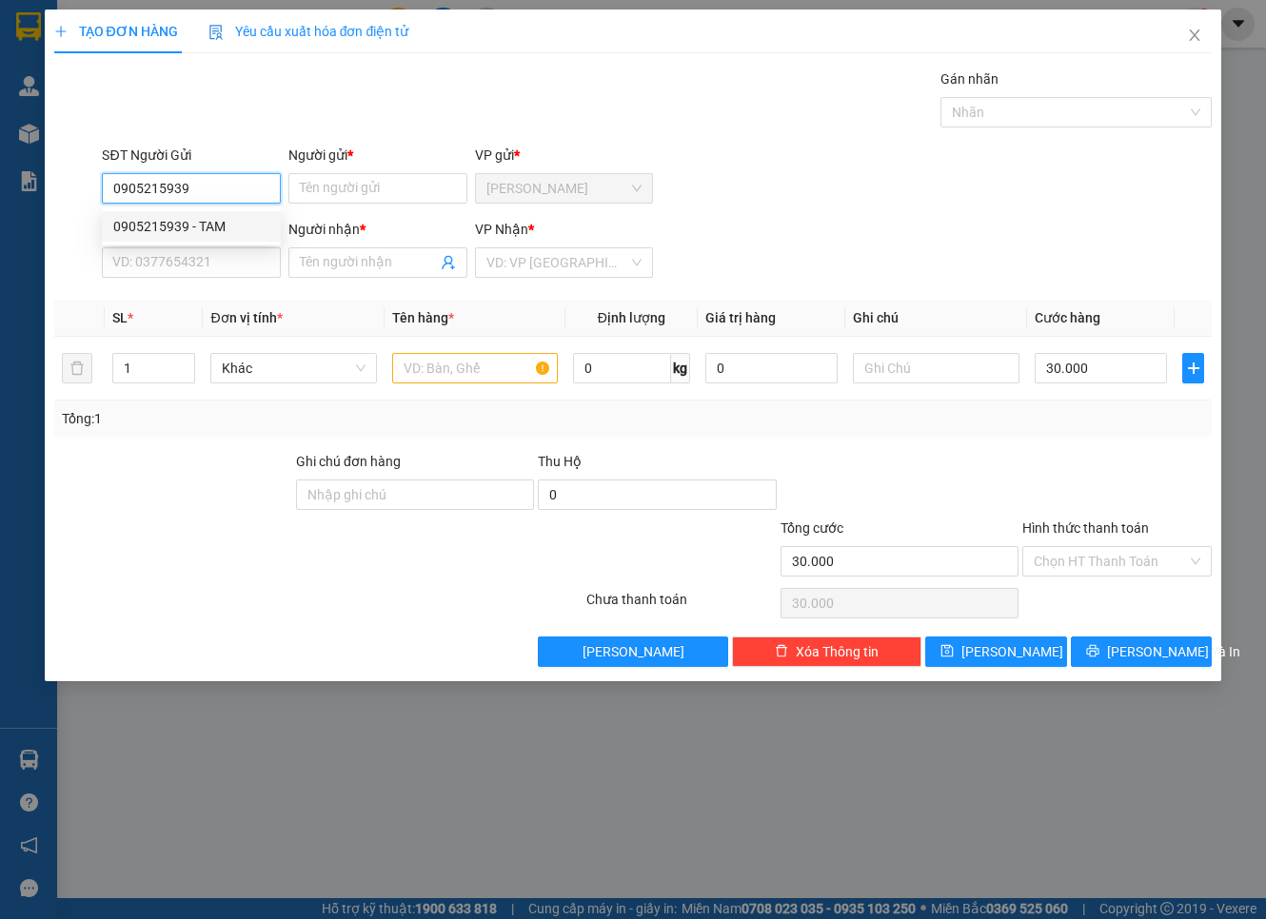
type input "0933755057"
type input "HỒNG"
type input "0905215939"
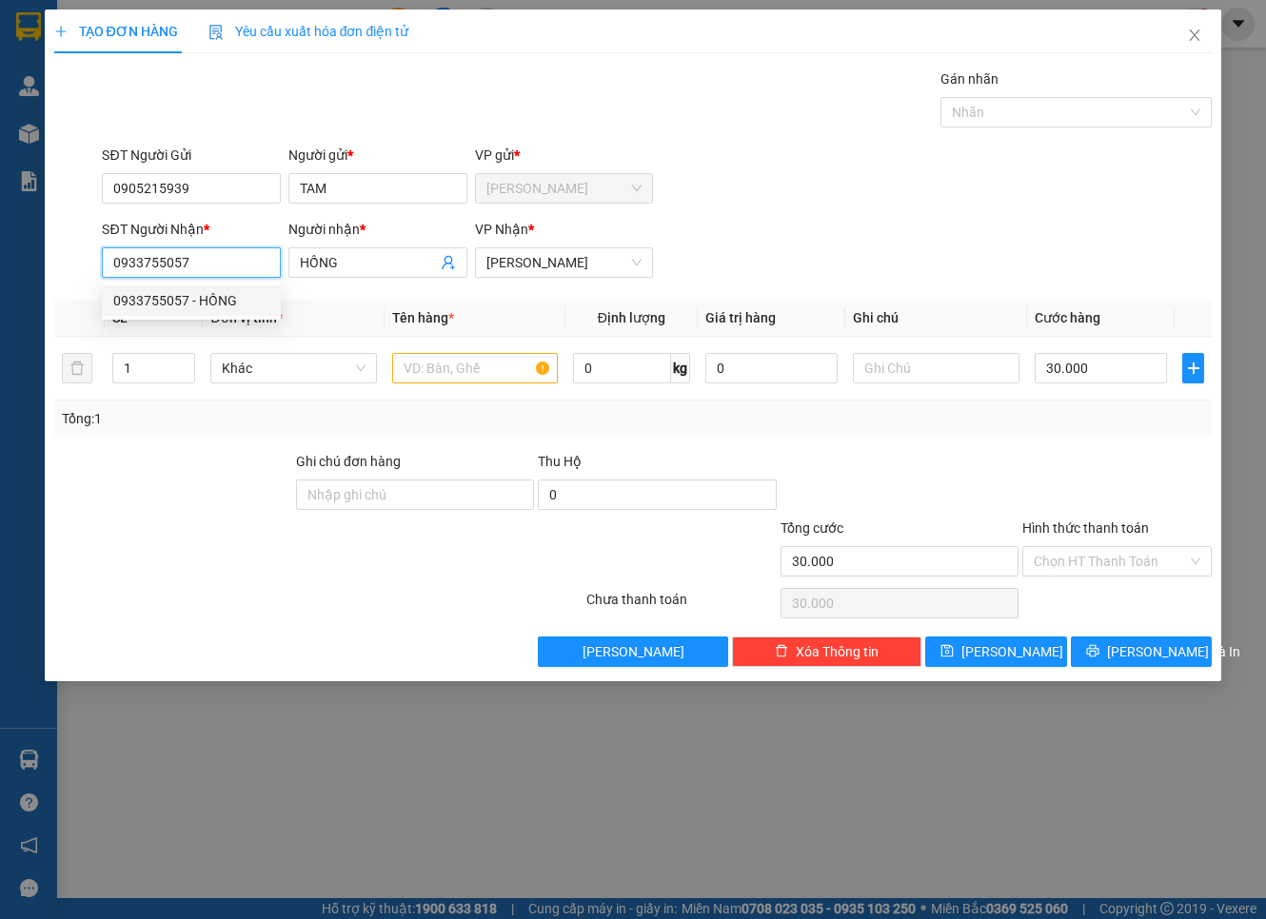
drag, startPoint x: 226, startPoint y: 254, endPoint x: -38, endPoint y: 285, distance: 266.4
click at [0, 285] on html "Kết quả tìm kiếm ( 0 ) Bộ lọc No Data 50608_duyen.huynhgia 1 Quản [PERSON_NAME]…" at bounding box center [633, 459] width 1266 height 919
click at [243, 265] on input "SĐT Người Nhận *" at bounding box center [191, 262] width 179 height 30
type input "0767704608"
drag, startPoint x: 354, startPoint y: 265, endPoint x: 267, endPoint y: 267, distance: 86.6
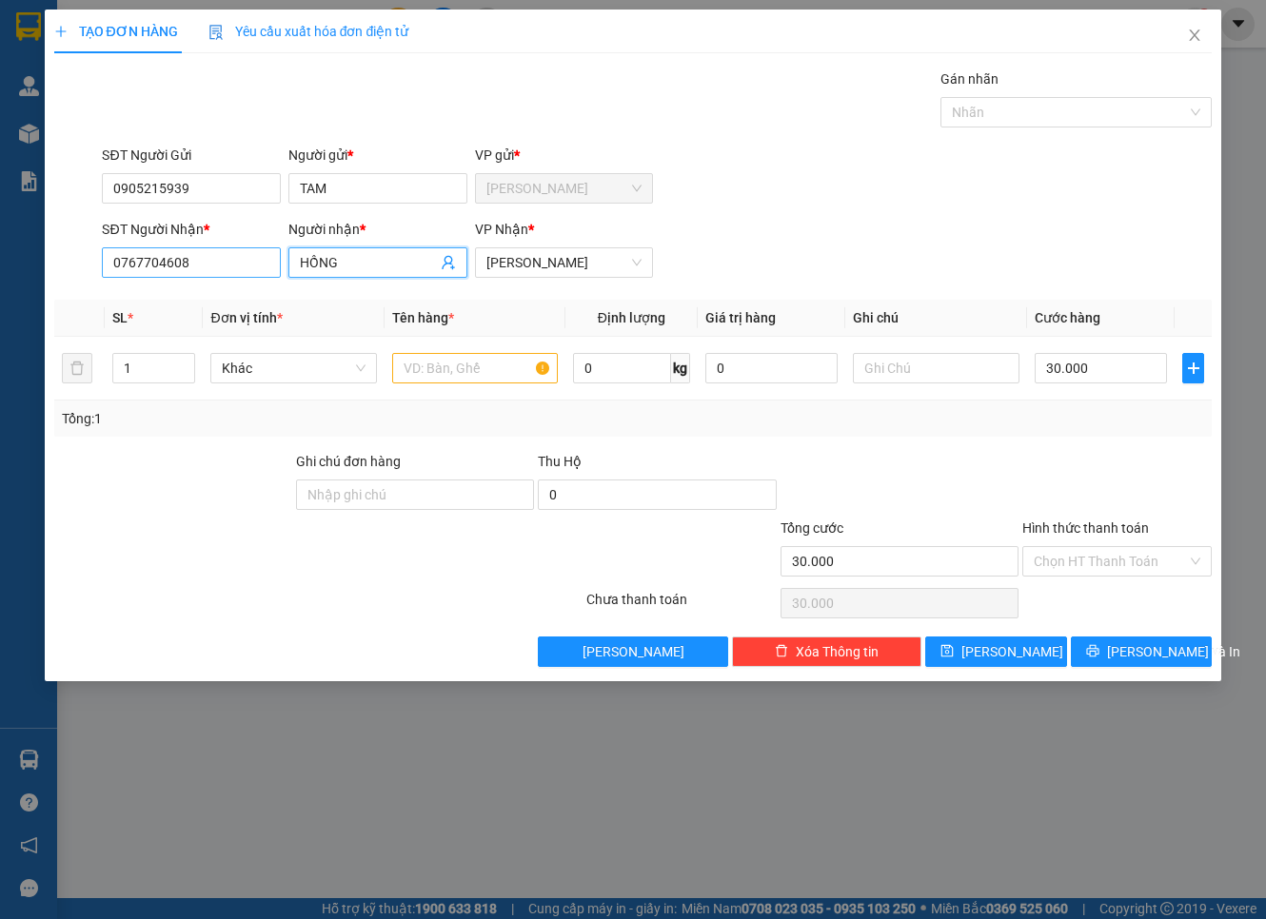
click at [267, 267] on div "SĐT Người Nhận * 0767704608 Người nhận * HỒNG VP Nhận * [PERSON_NAME]" at bounding box center [656, 252] width 1117 height 67
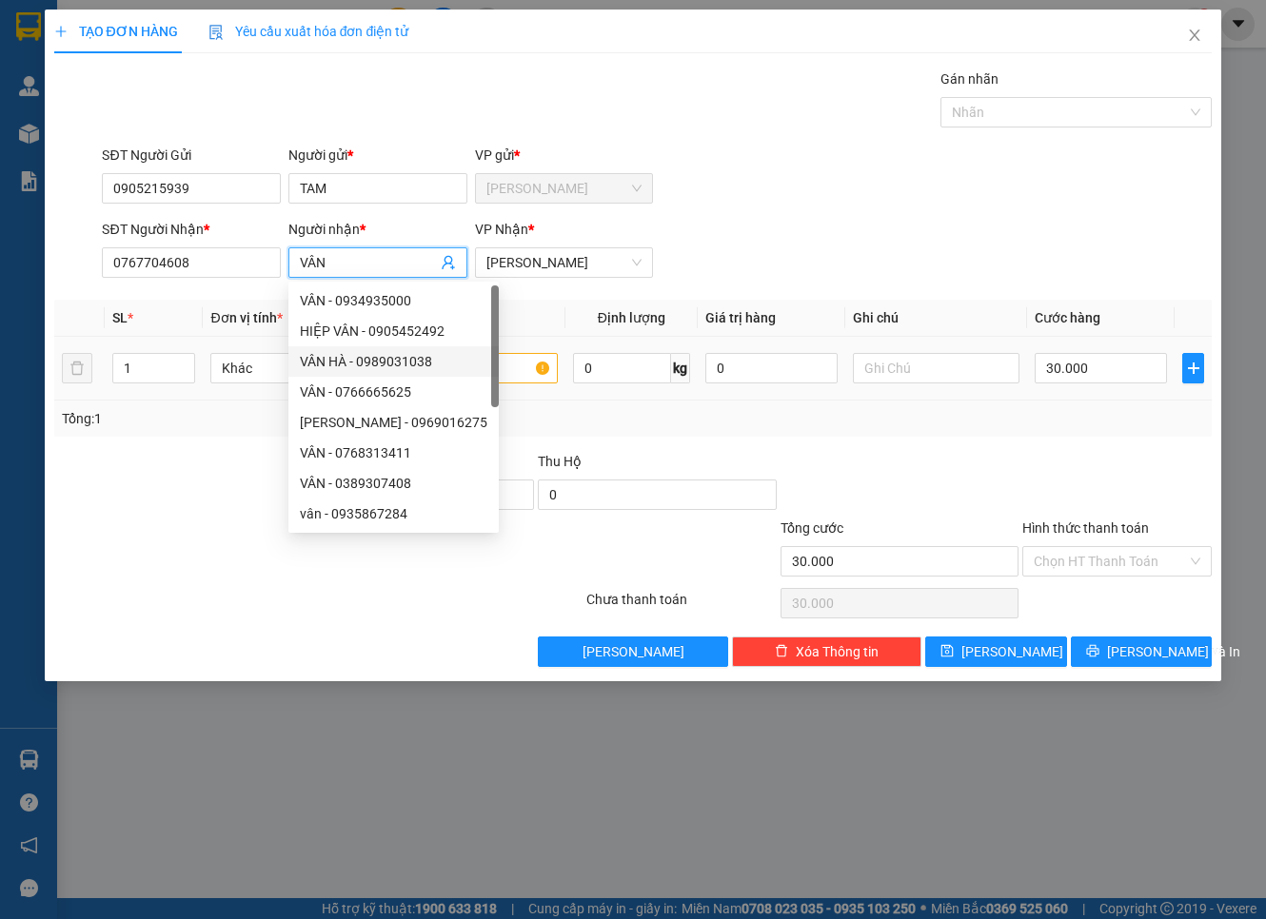
type input "VÂN"
click at [493, 366] on input "text" at bounding box center [475, 368] width 166 height 30
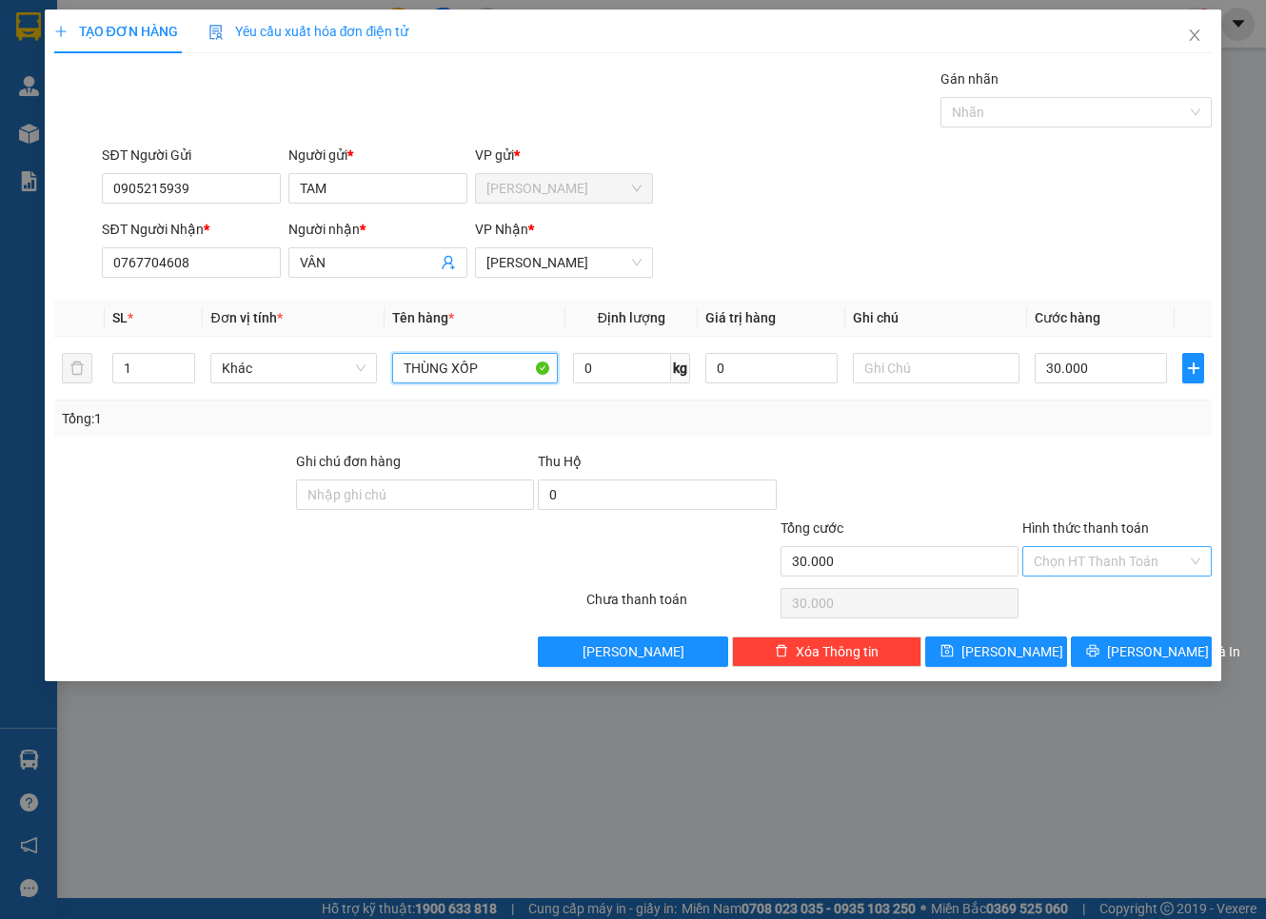
type input "THÙNG XỐP"
drag, startPoint x: 1127, startPoint y: 560, endPoint x: 1127, endPoint y: 573, distance: 13.3
click at [1127, 559] on input "Hình thức thanh toán" at bounding box center [1109, 561] width 153 height 29
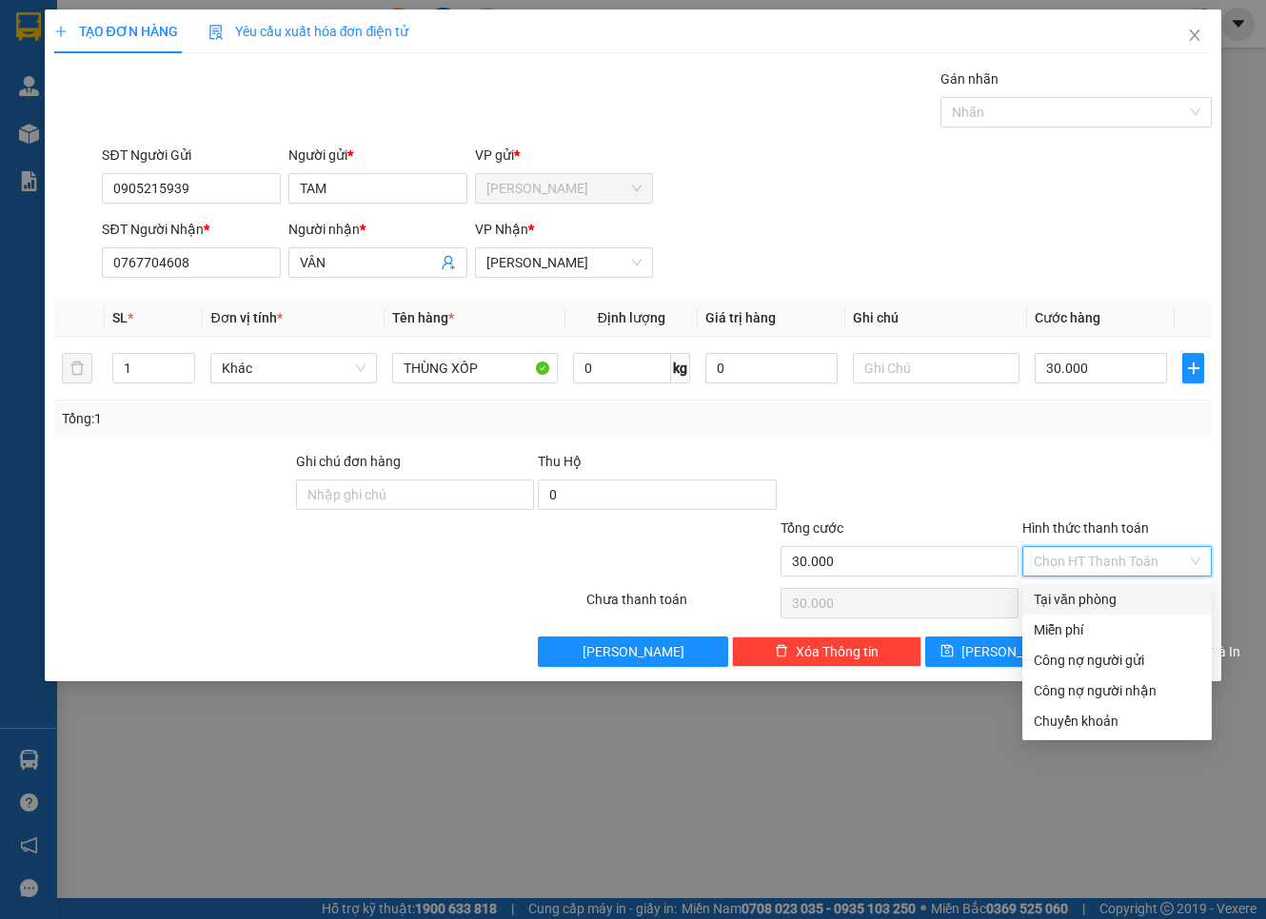
click at [1126, 591] on div "Tại văn phòng" at bounding box center [1116, 599] width 167 height 21
type input "0"
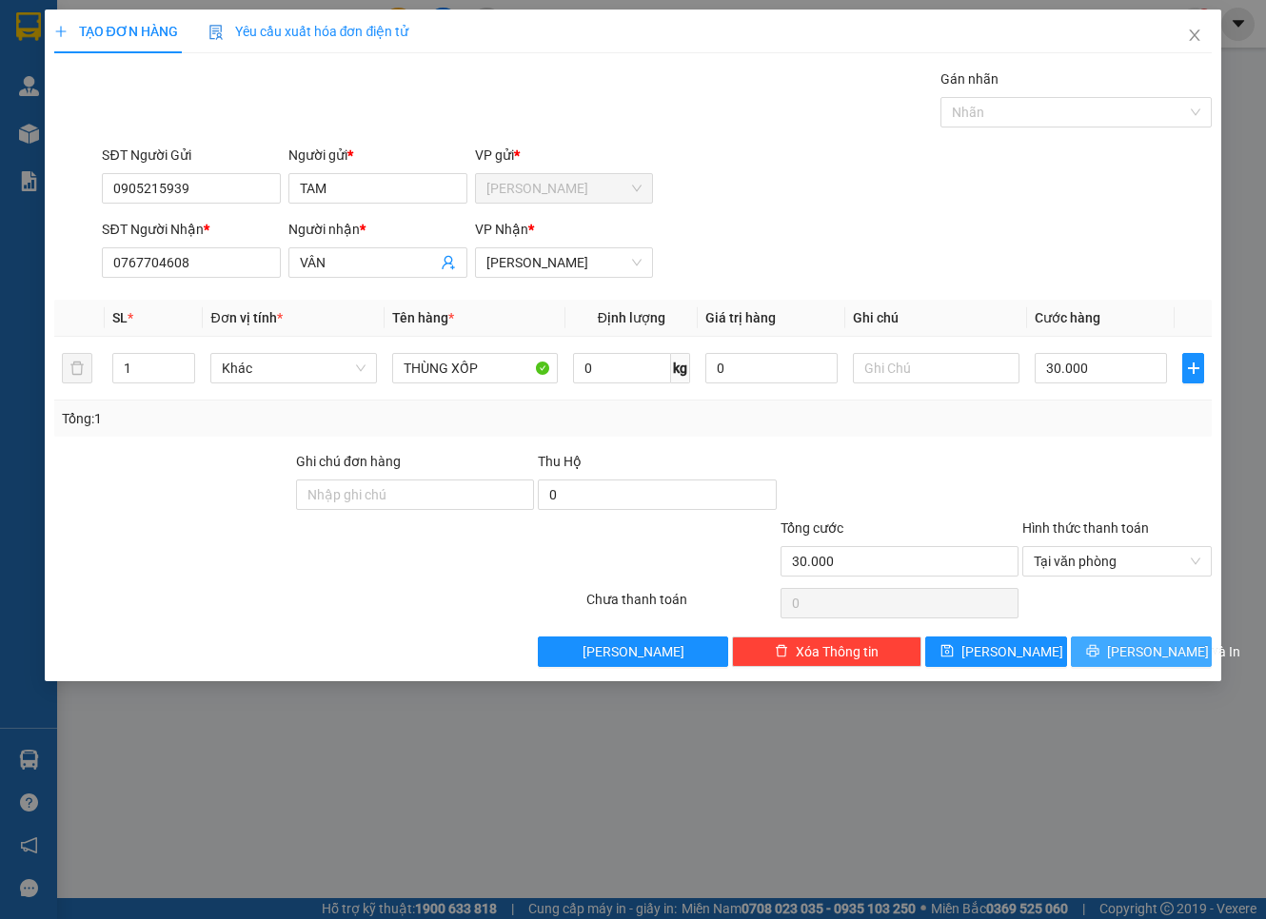
click at [1130, 650] on span "[PERSON_NAME] và In" at bounding box center [1173, 651] width 133 height 21
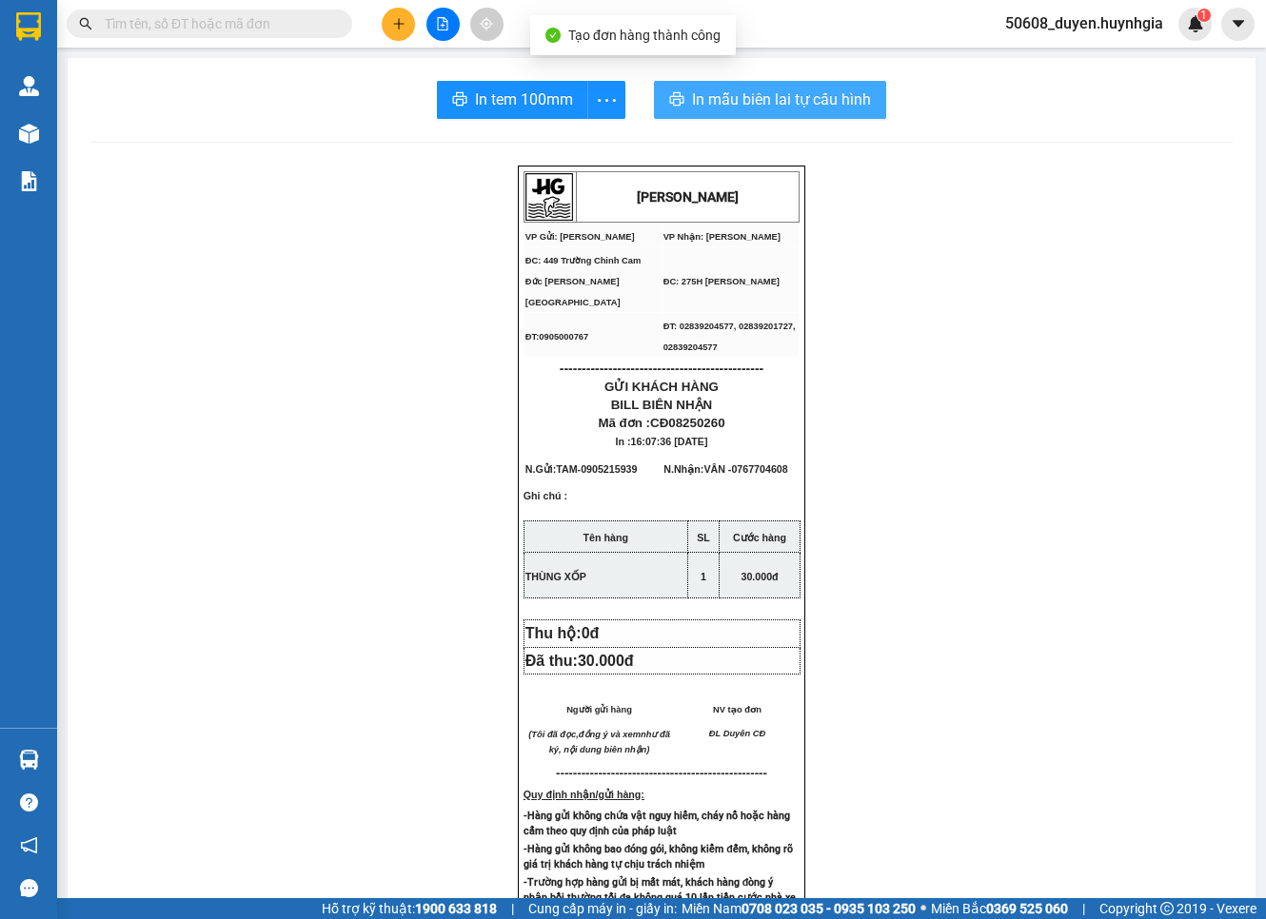
click at [701, 93] on span "In mẫu biên lai tự cấu hình" at bounding box center [781, 100] width 179 height 24
click at [896, 183] on div "[PERSON_NAME] VP Gửi: Cam Đức VP Nhận: [PERSON_NAME] ĐC: 449 Trường Chinh Cam…" at bounding box center [661, 807] width 1142 height 1282
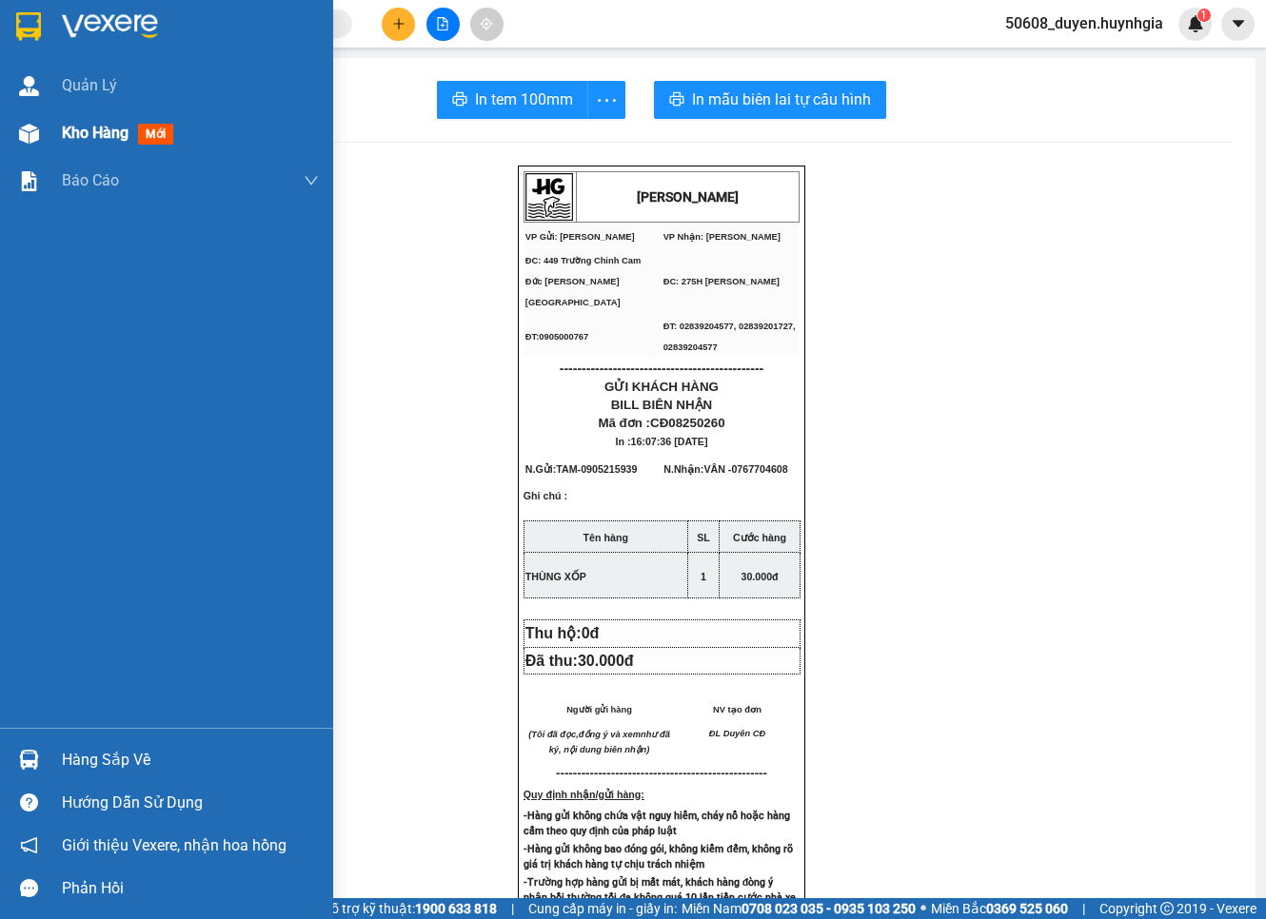
click at [14, 128] on div at bounding box center [28, 133] width 33 height 33
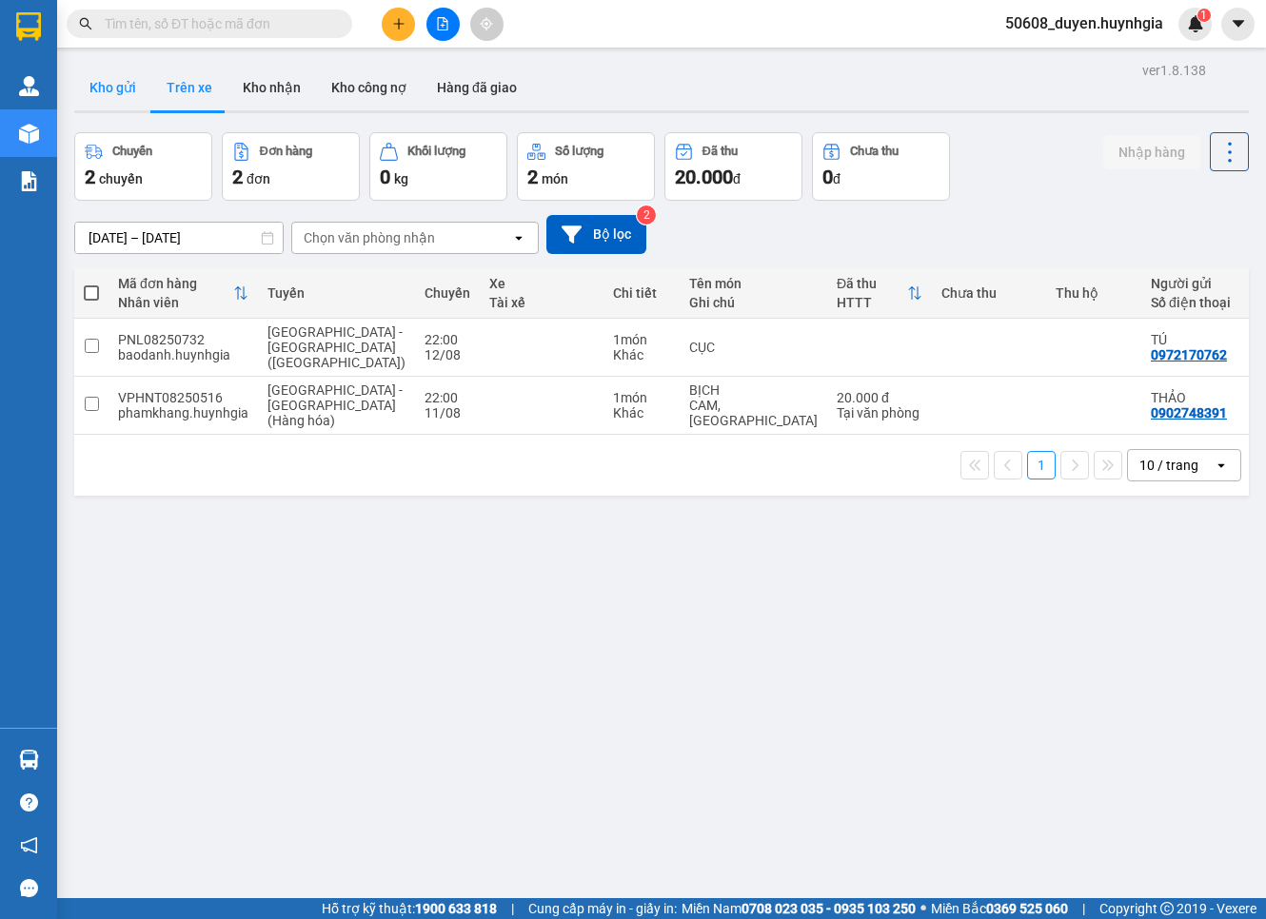
click at [128, 92] on button "Kho gửi" at bounding box center [112, 88] width 77 height 46
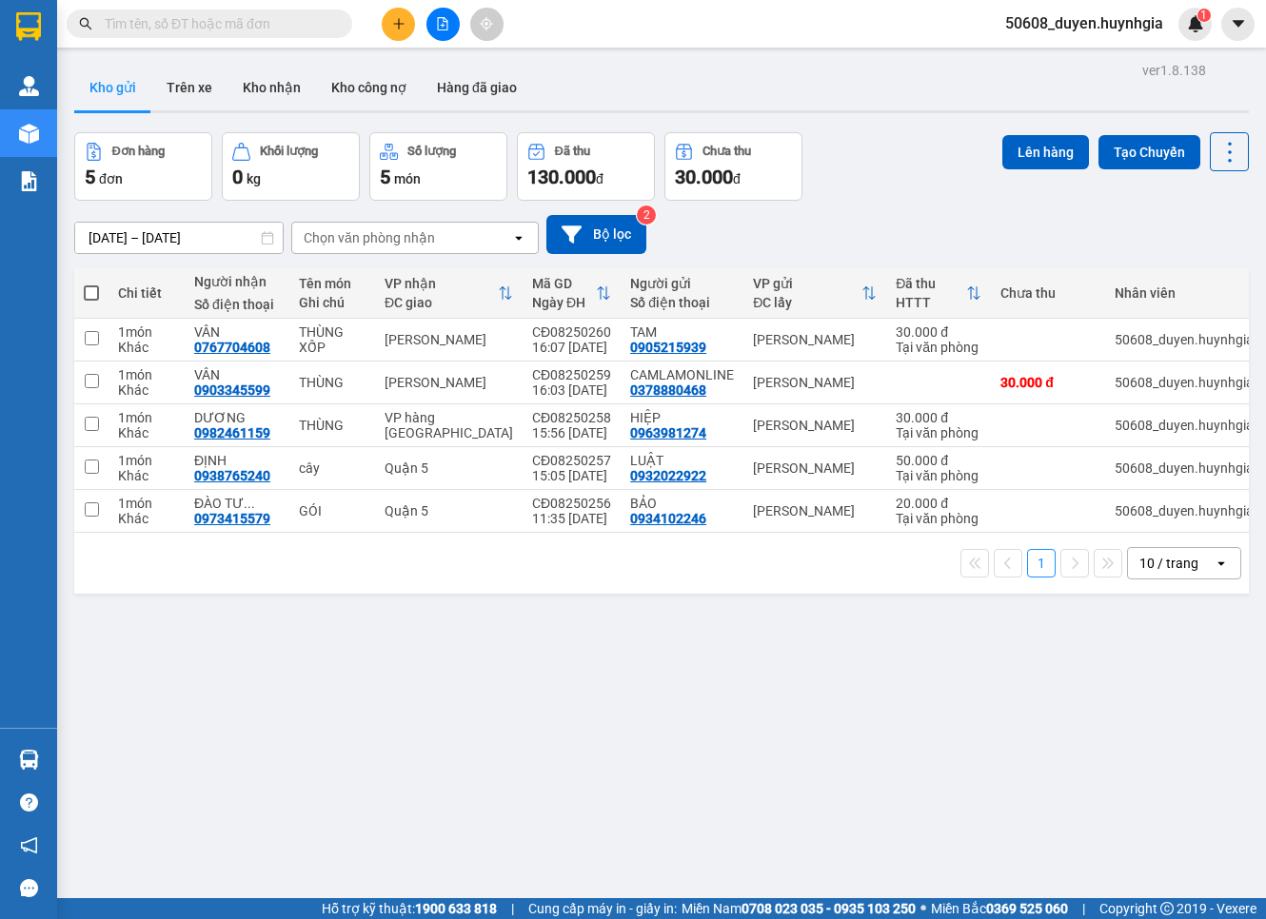
click at [96, 292] on span at bounding box center [91, 292] width 15 height 15
click at [91, 284] on input "checkbox" at bounding box center [91, 284] width 0 height 0
checkbox input "true"
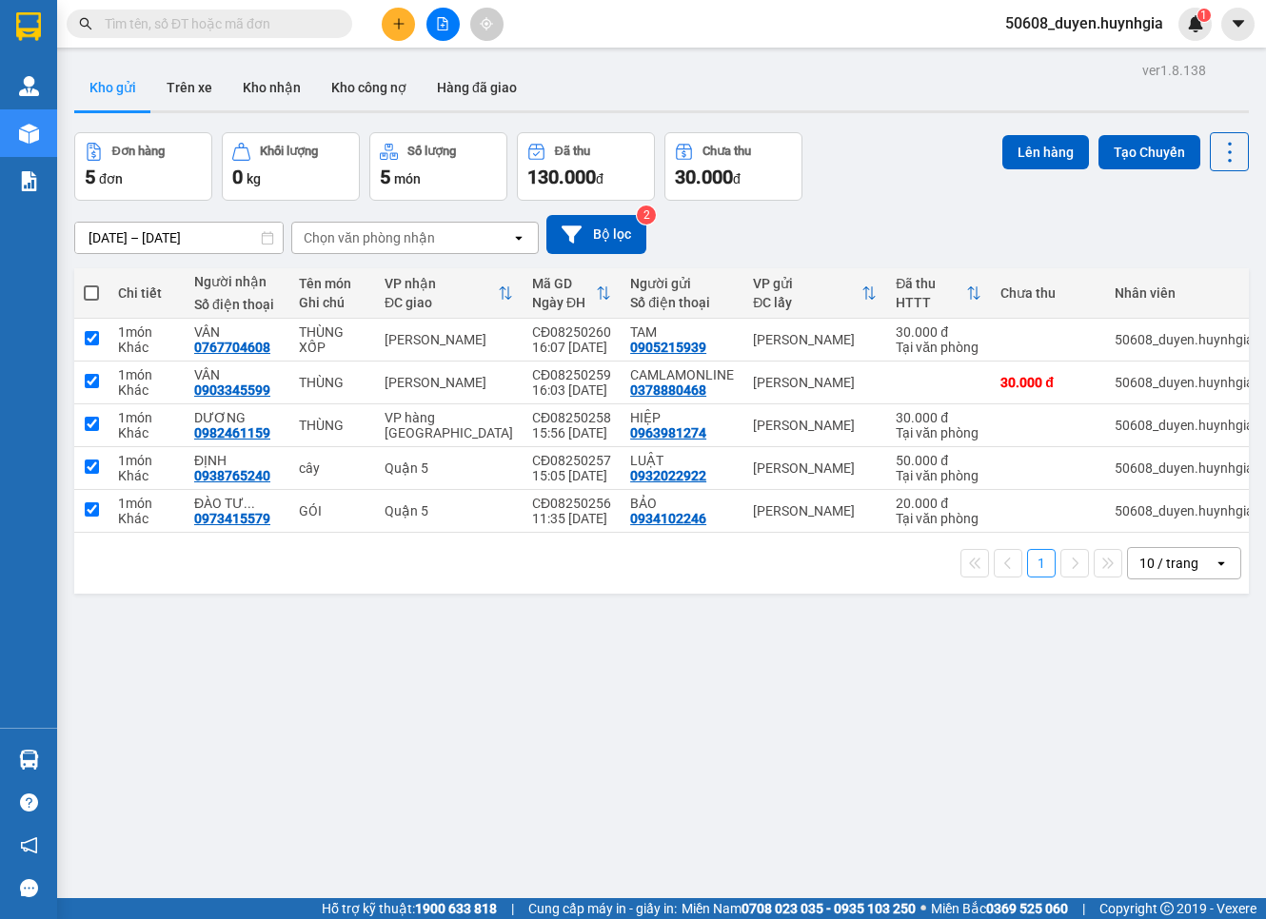
checkbox input "true"
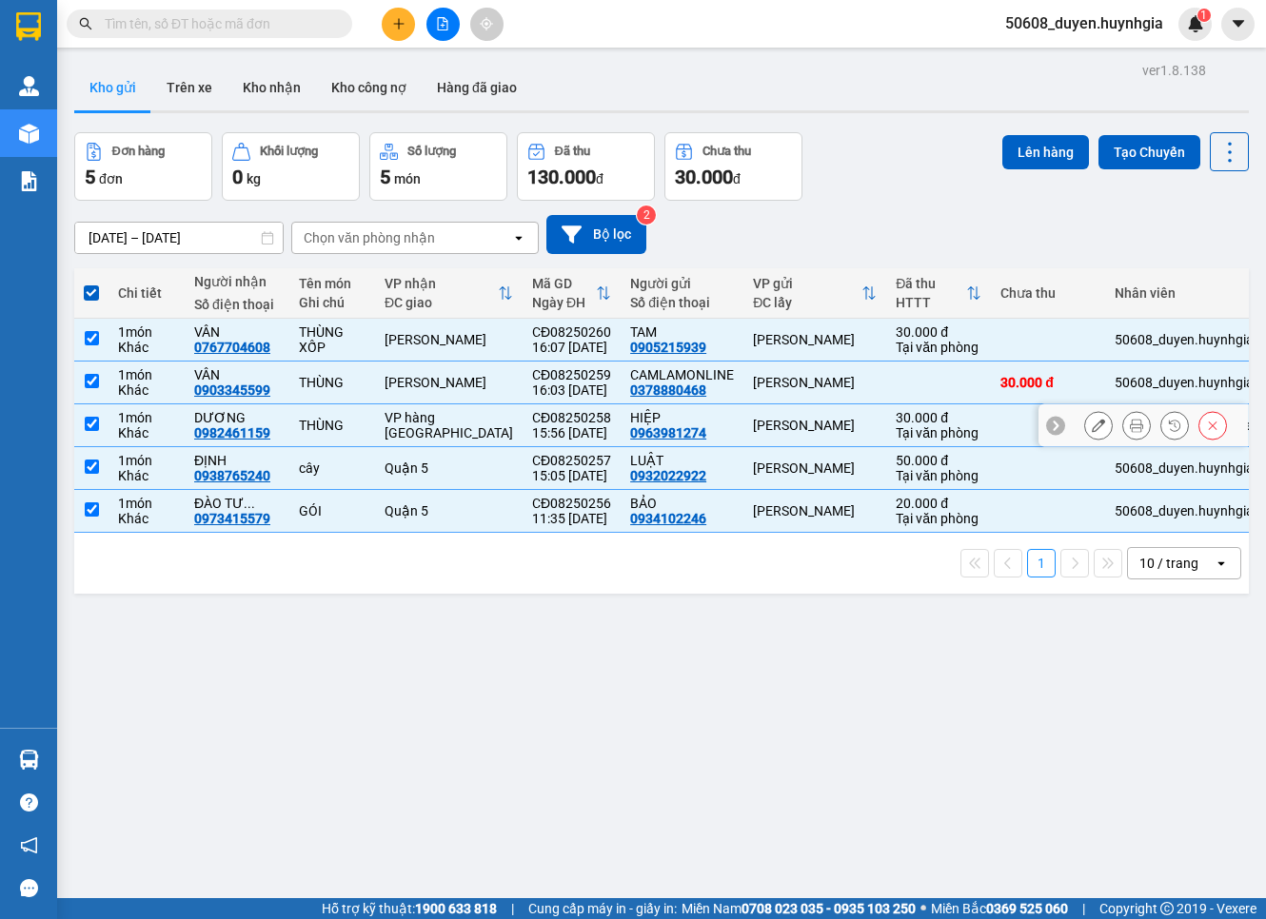
click at [88, 419] on input "checkbox" at bounding box center [92, 424] width 14 height 14
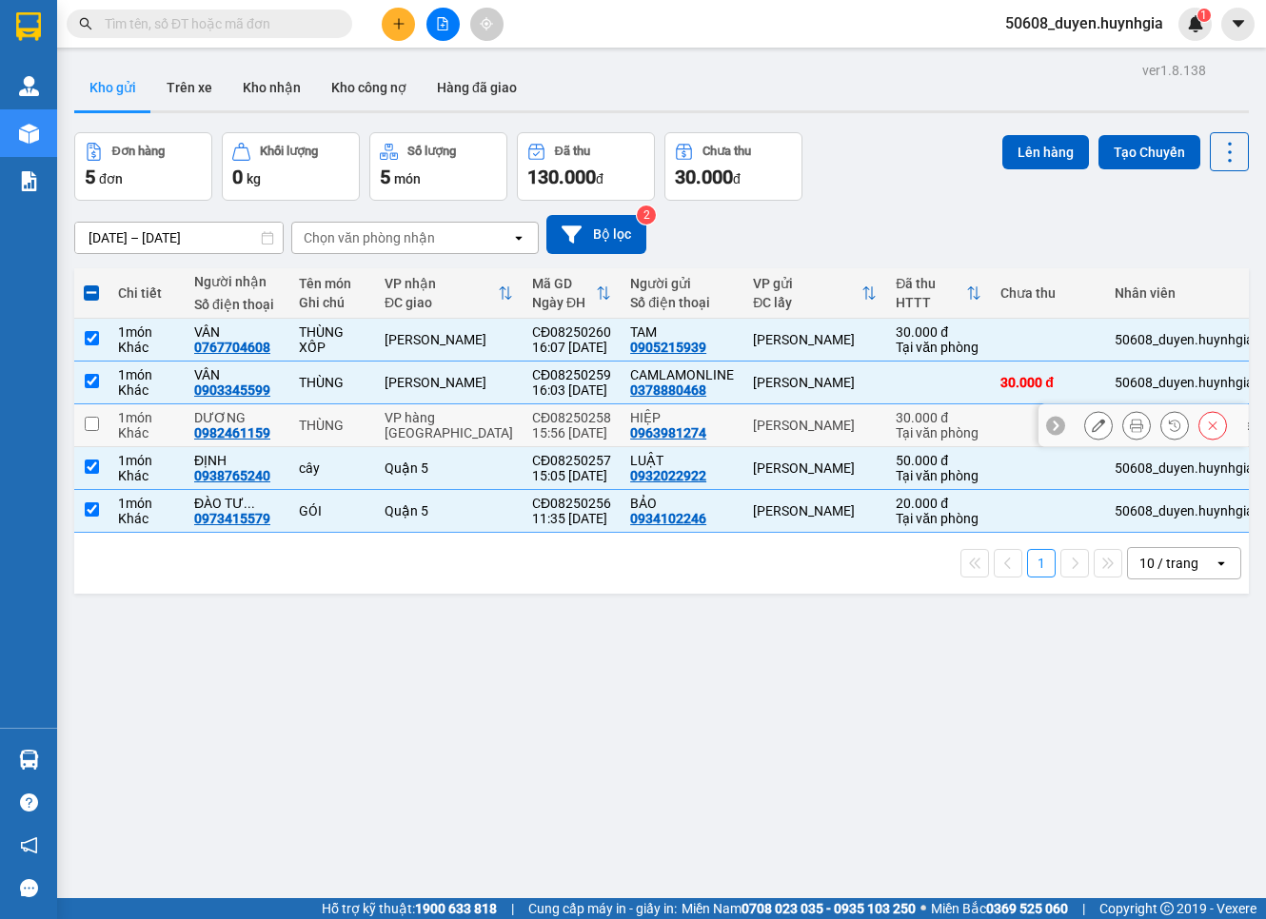
click at [1205, 426] on button at bounding box center [1212, 425] width 27 height 33
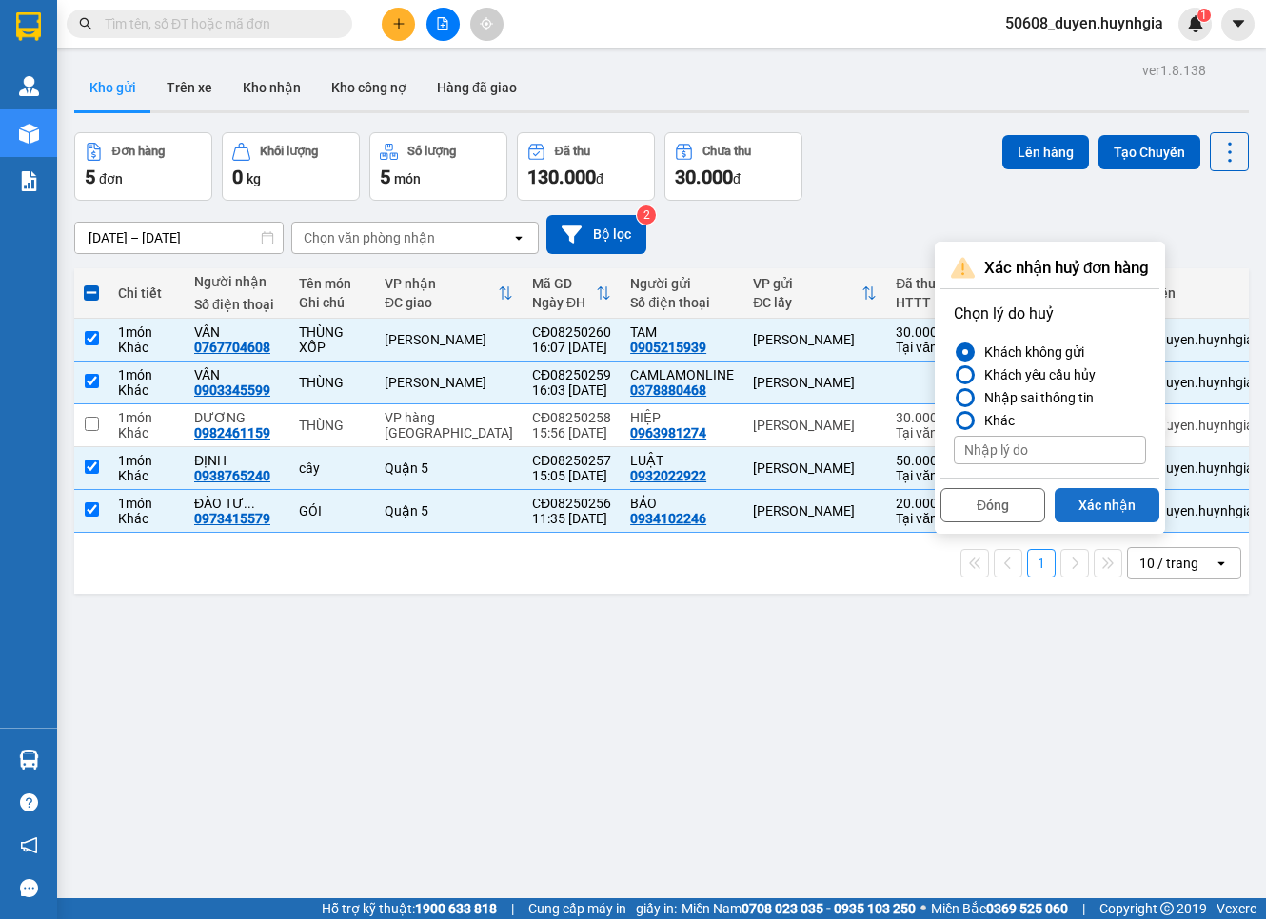
click at [1095, 498] on button "Xác nhận" at bounding box center [1106, 505] width 105 height 34
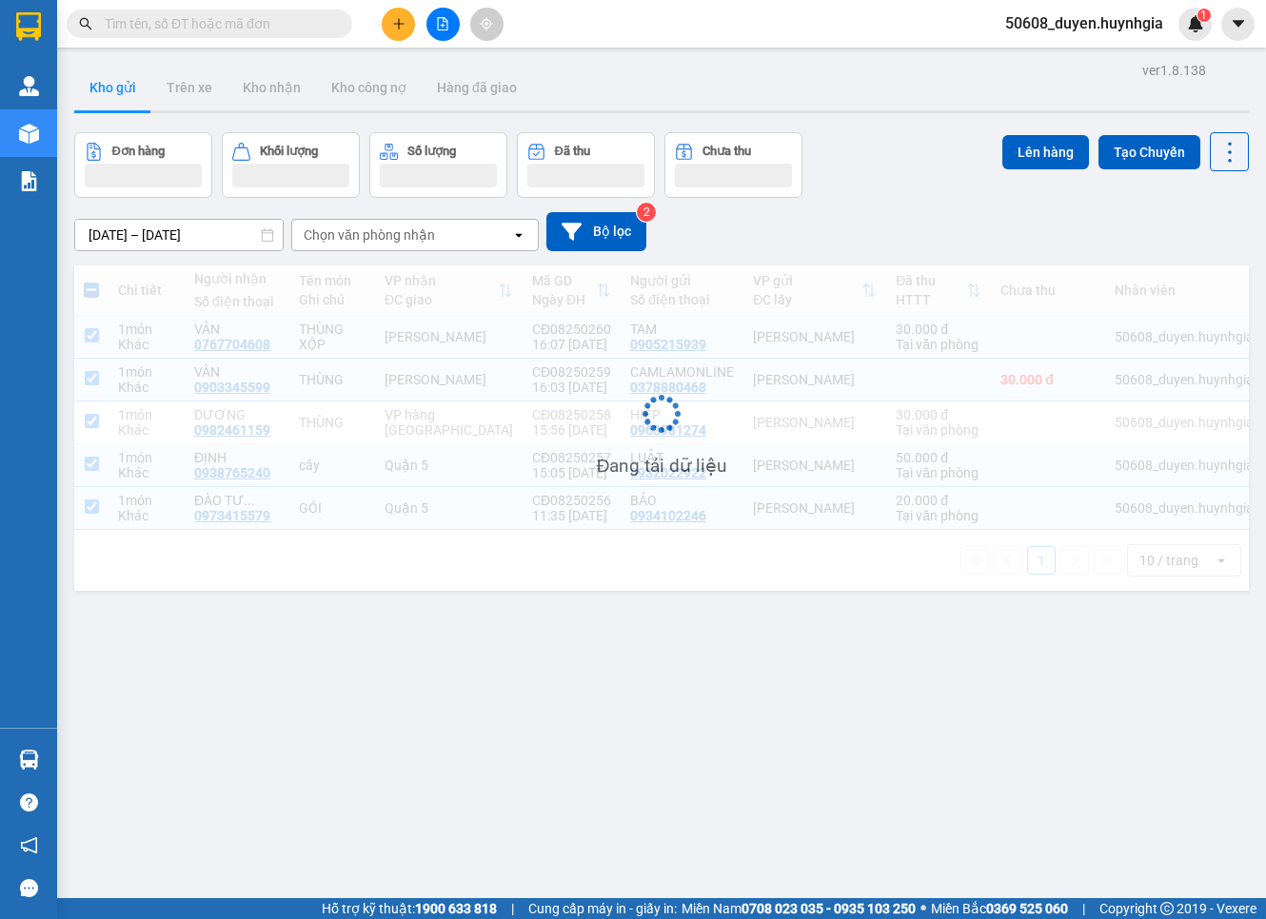
checkbox input "true"
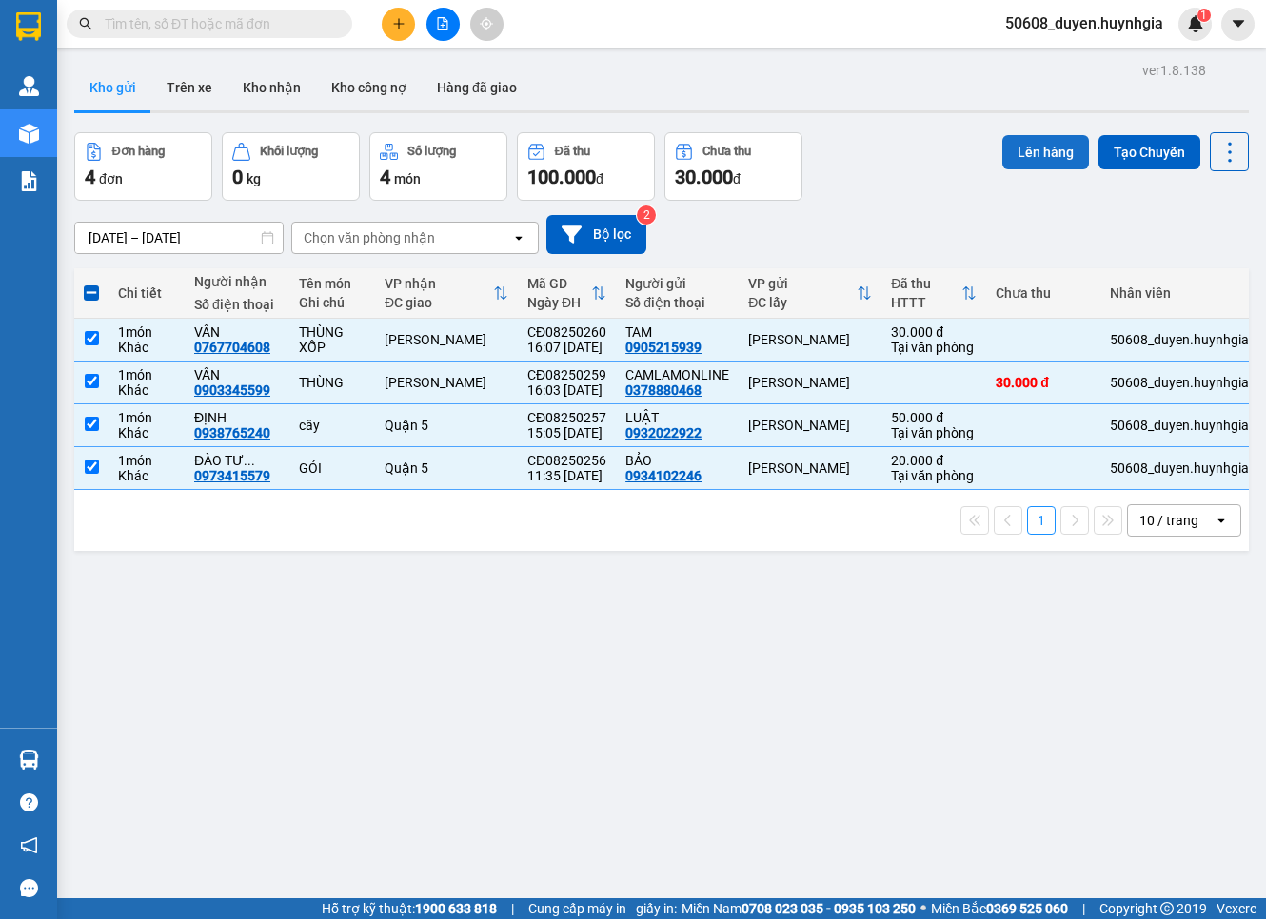
click at [1018, 148] on button "Lên hàng" at bounding box center [1045, 152] width 87 height 34
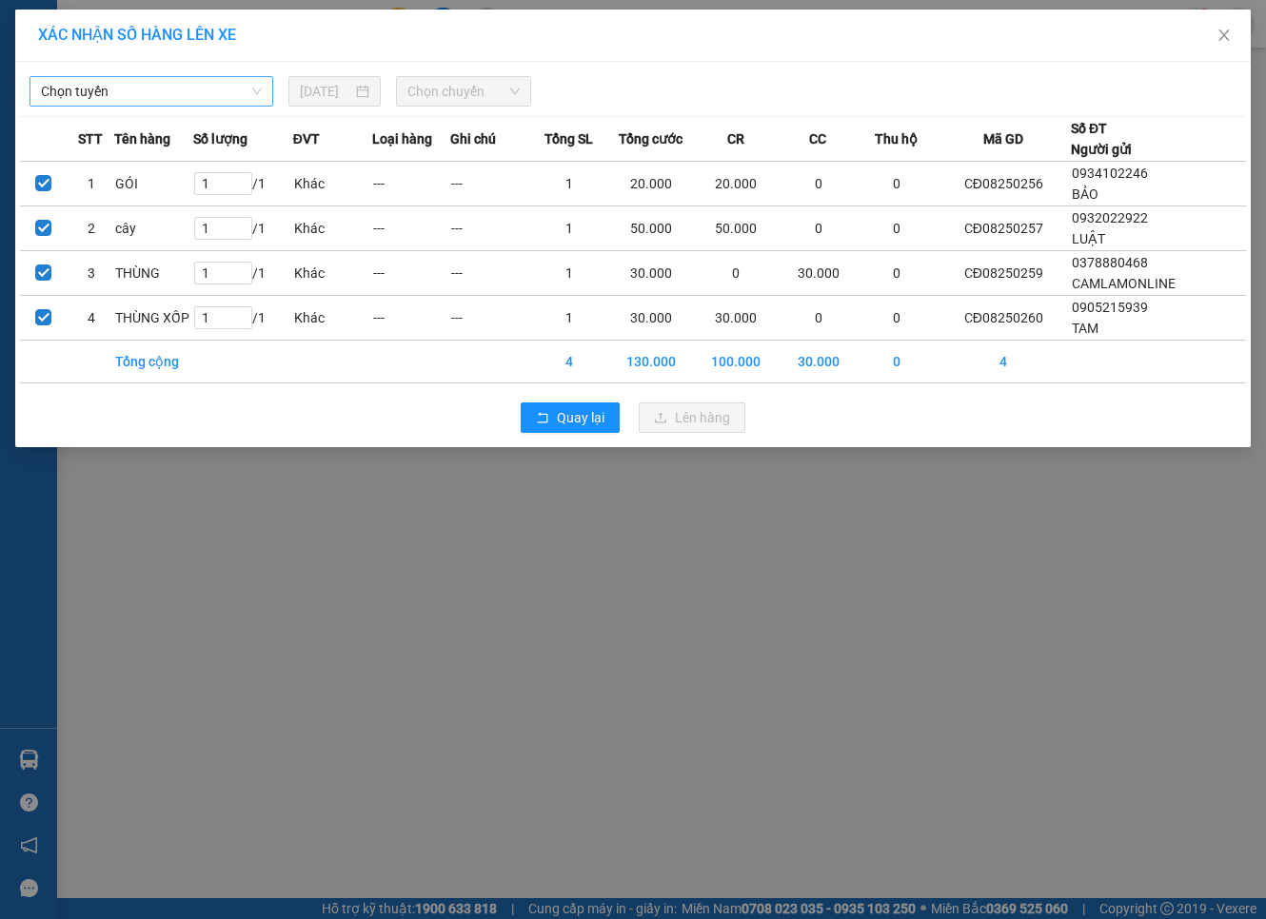
click at [215, 100] on span "Chọn tuyến" at bounding box center [151, 91] width 221 height 29
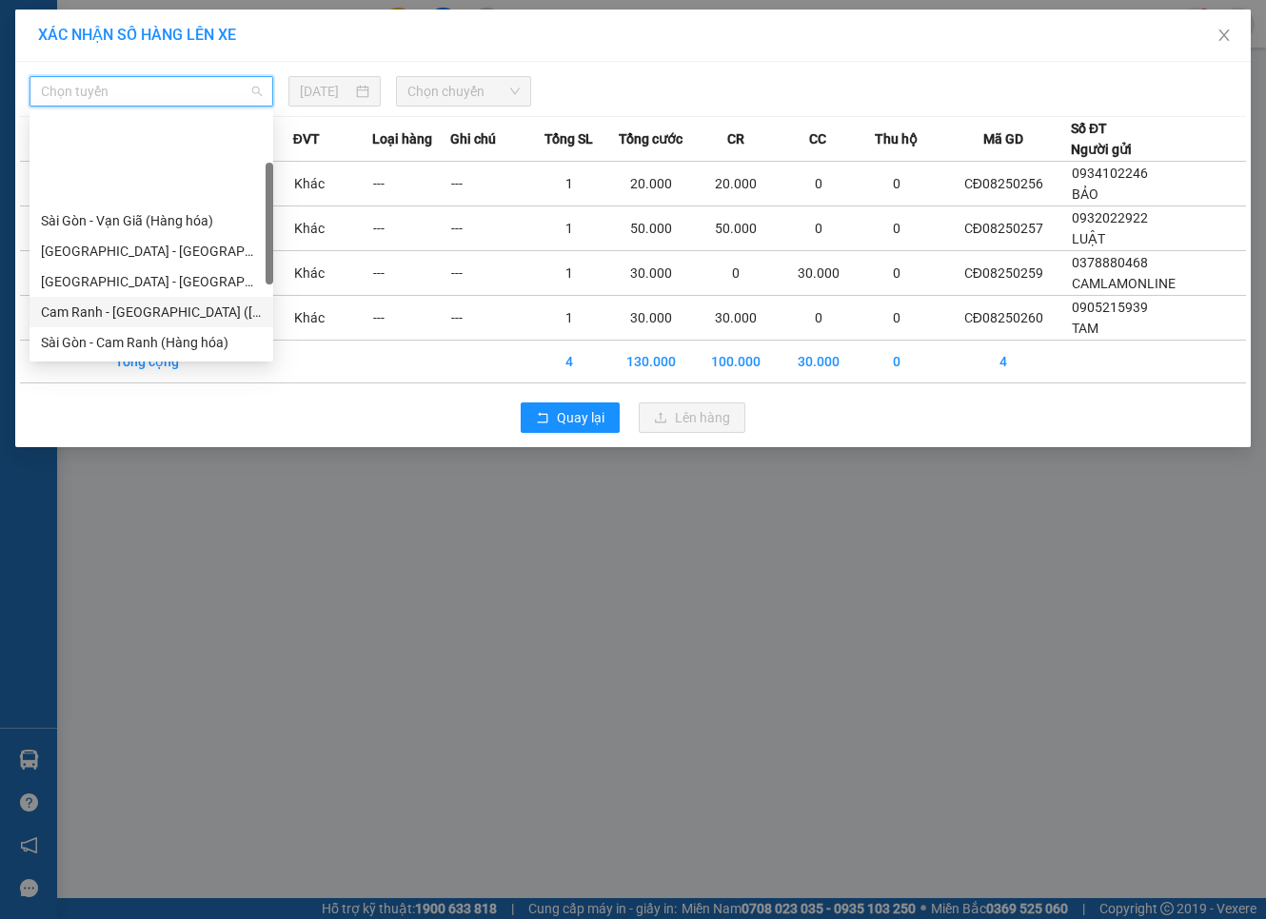
scroll to position [106, 0]
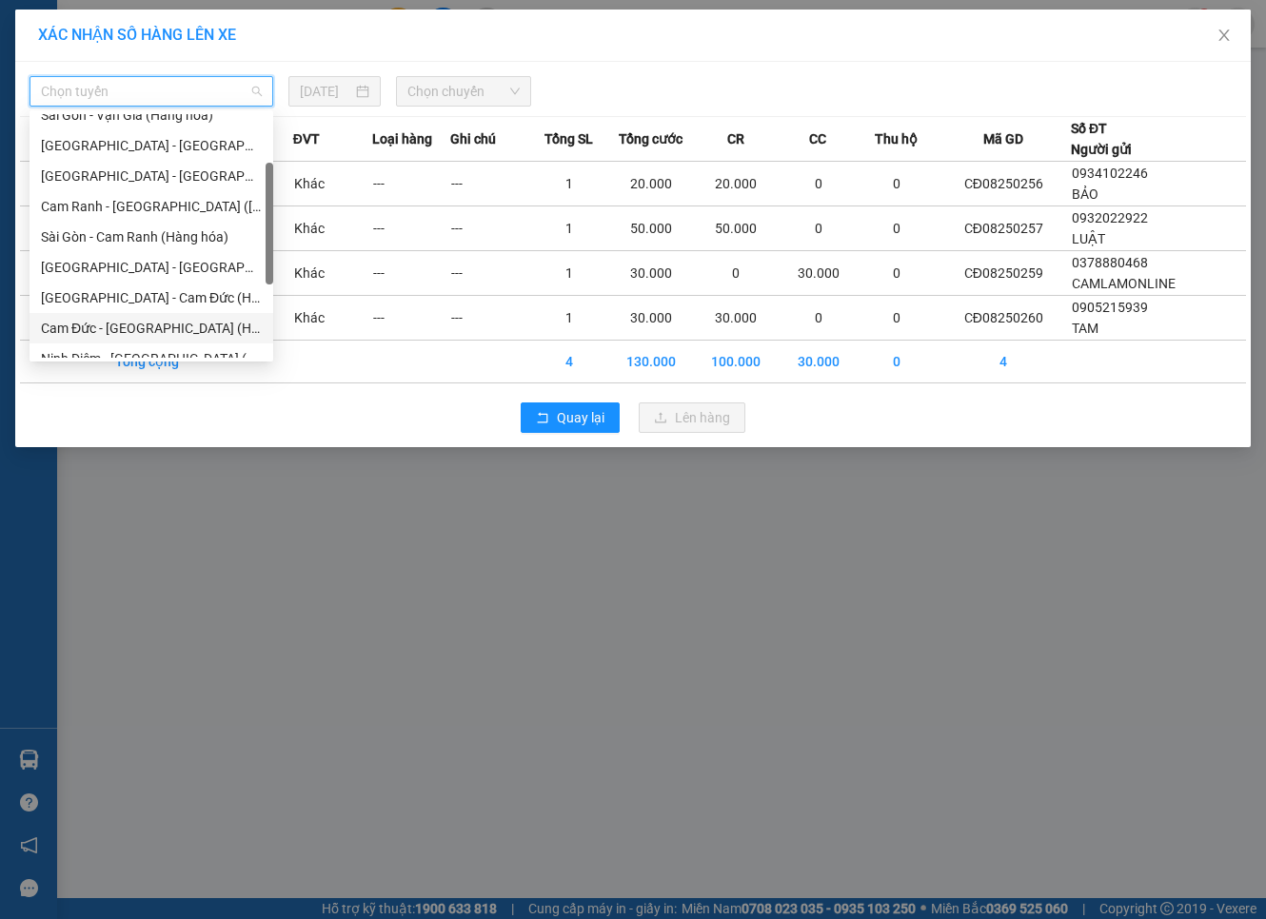
click at [144, 322] on div "Cam Đức - [GEOGRAPHIC_DATA] (Hàng hóa)" at bounding box center [151, 328] width 221 height 21
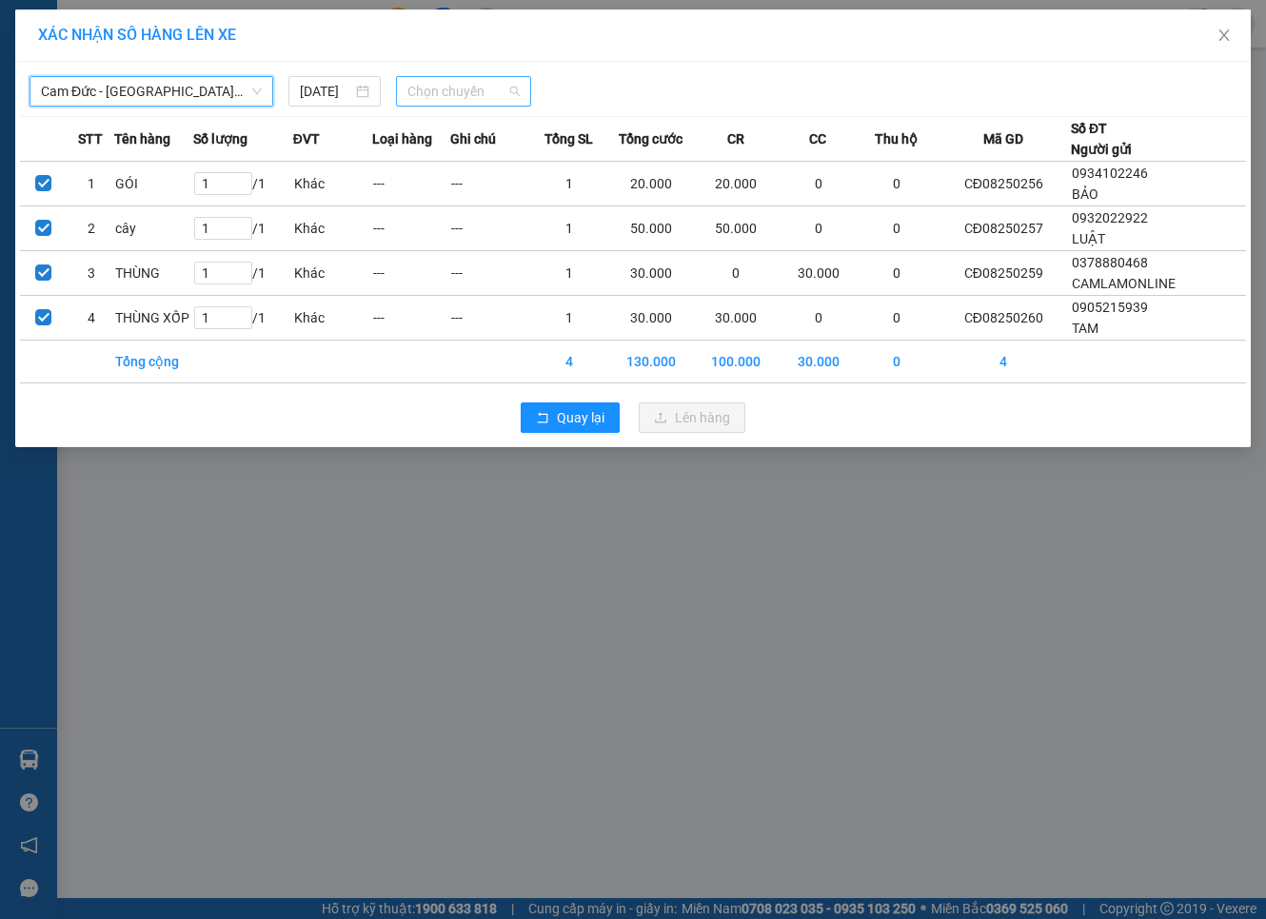
click at [448, 90] on span "Chọn chuyến" at bounding box center [463, 91] width 113 height 29
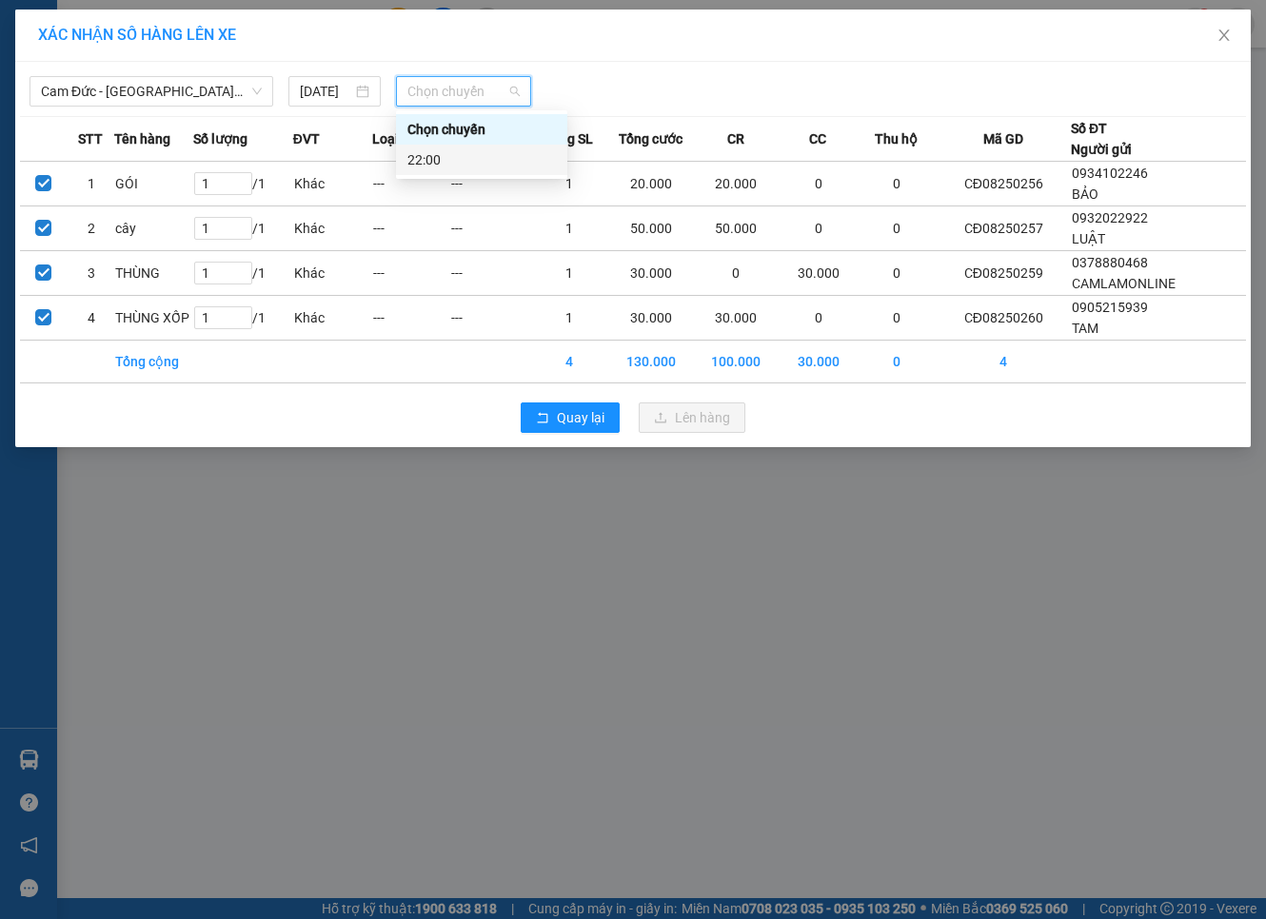
click at [447, 153] on div "22:00" at bounding box center [481, 159] width 148 height 21
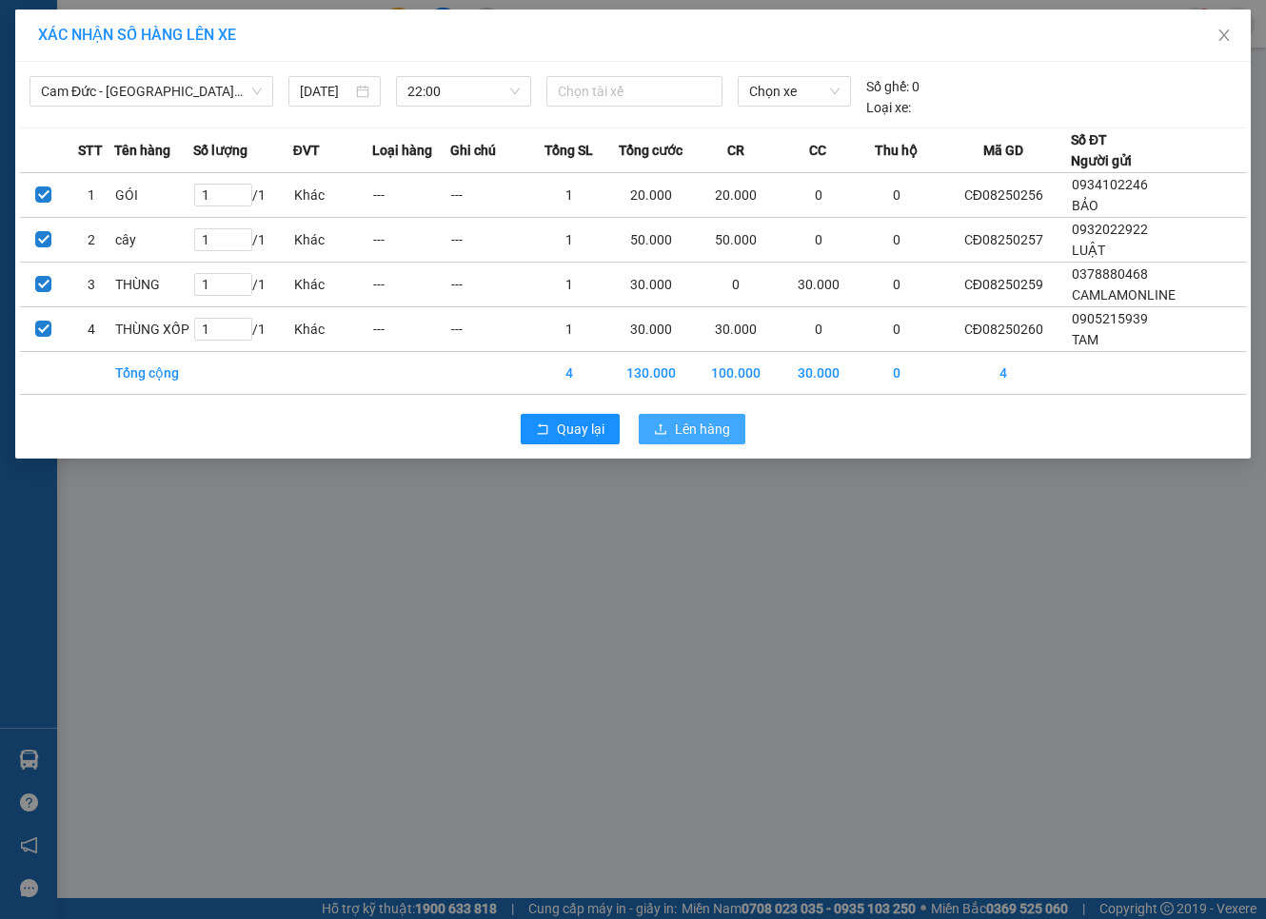
click at [691, 416] on button "Lên hàng" at bounding box center [692, 429] width 107 height 30
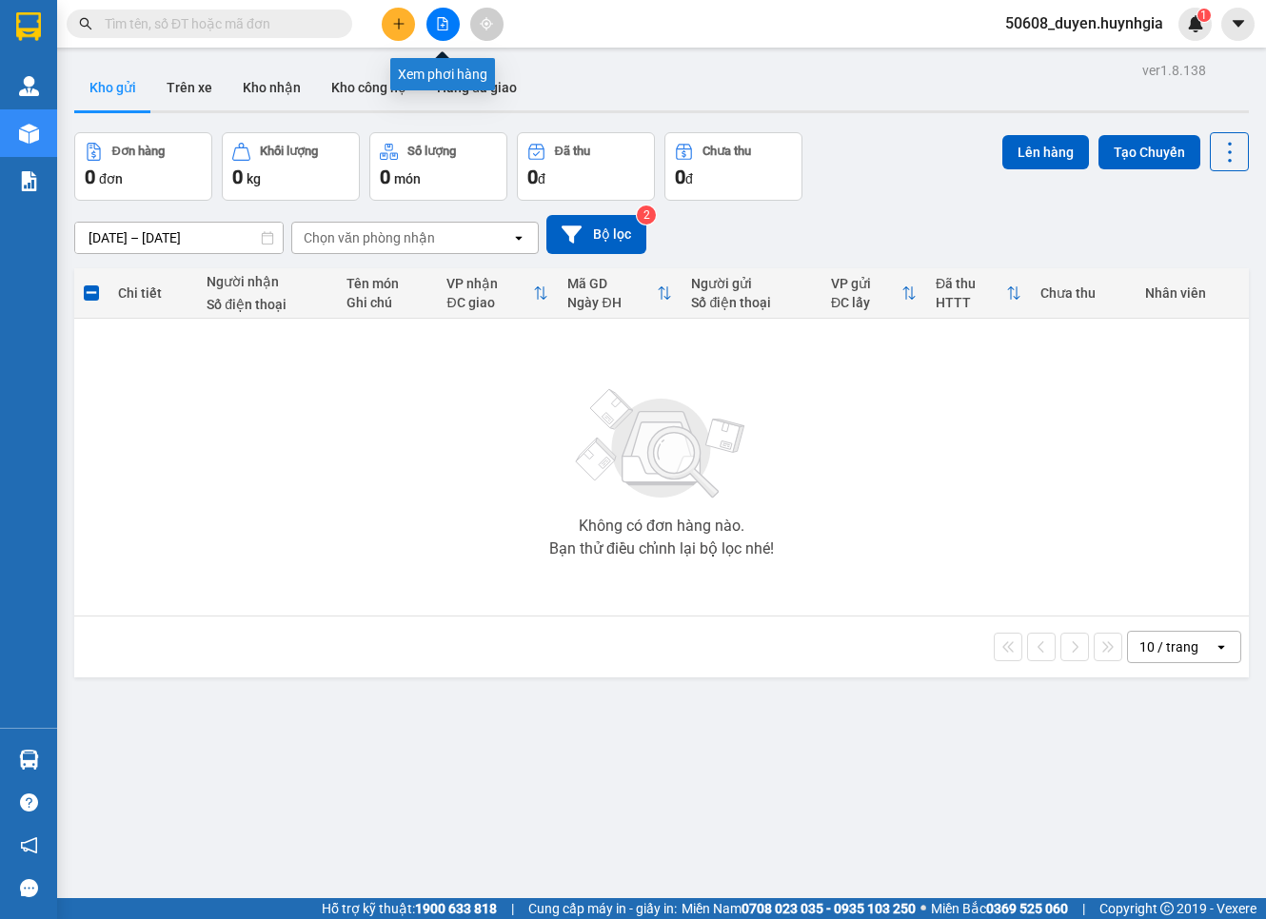
click at [441, 17] on icon "file-add" at bounding box center [443, 23] width 10 height 13
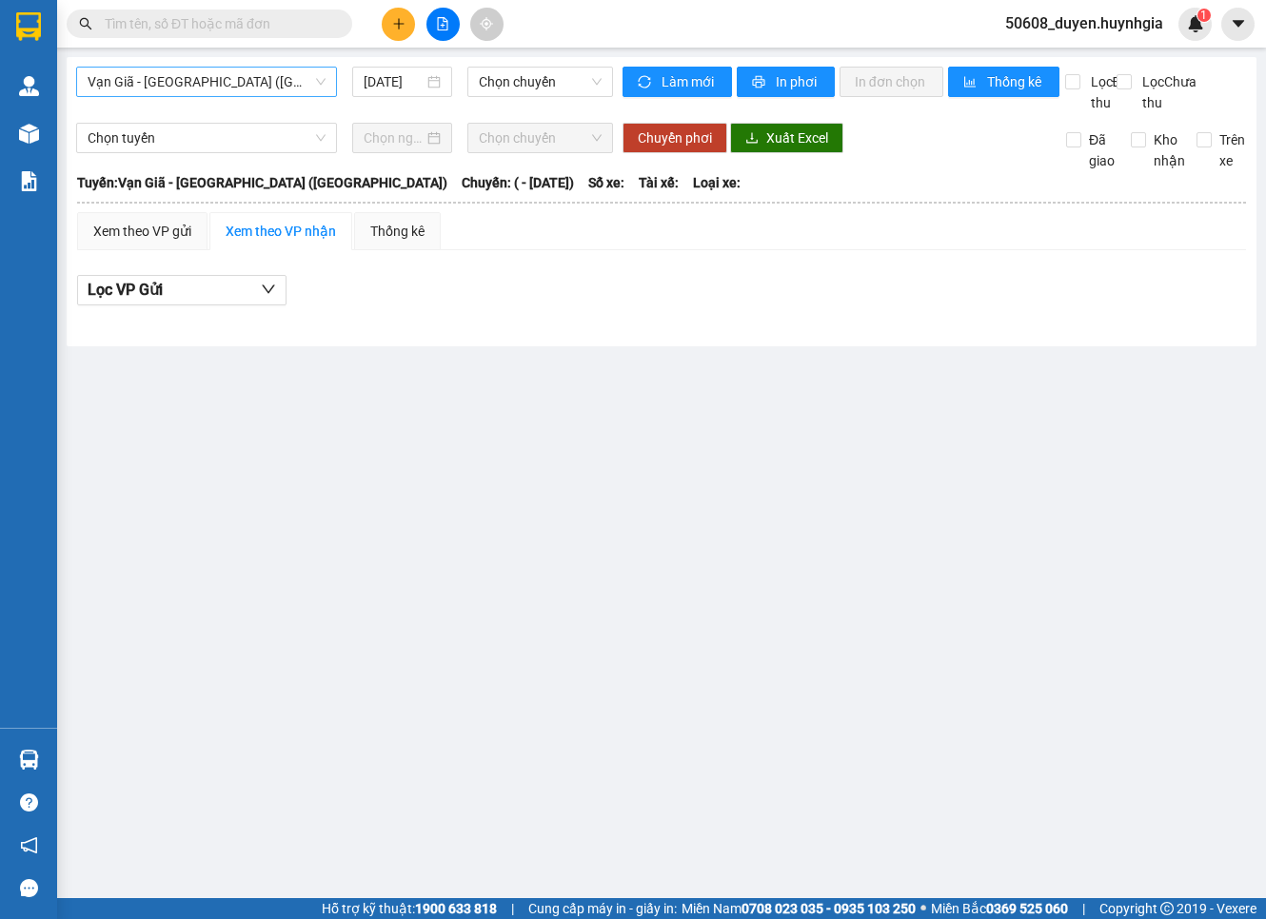
click at [200, 89] on span "Vạn Giã - [GEOGRAPHIC_DATA] ([GEOGRAPHIC_DATA])" at bounding box center [207, 82] width 238 height 29
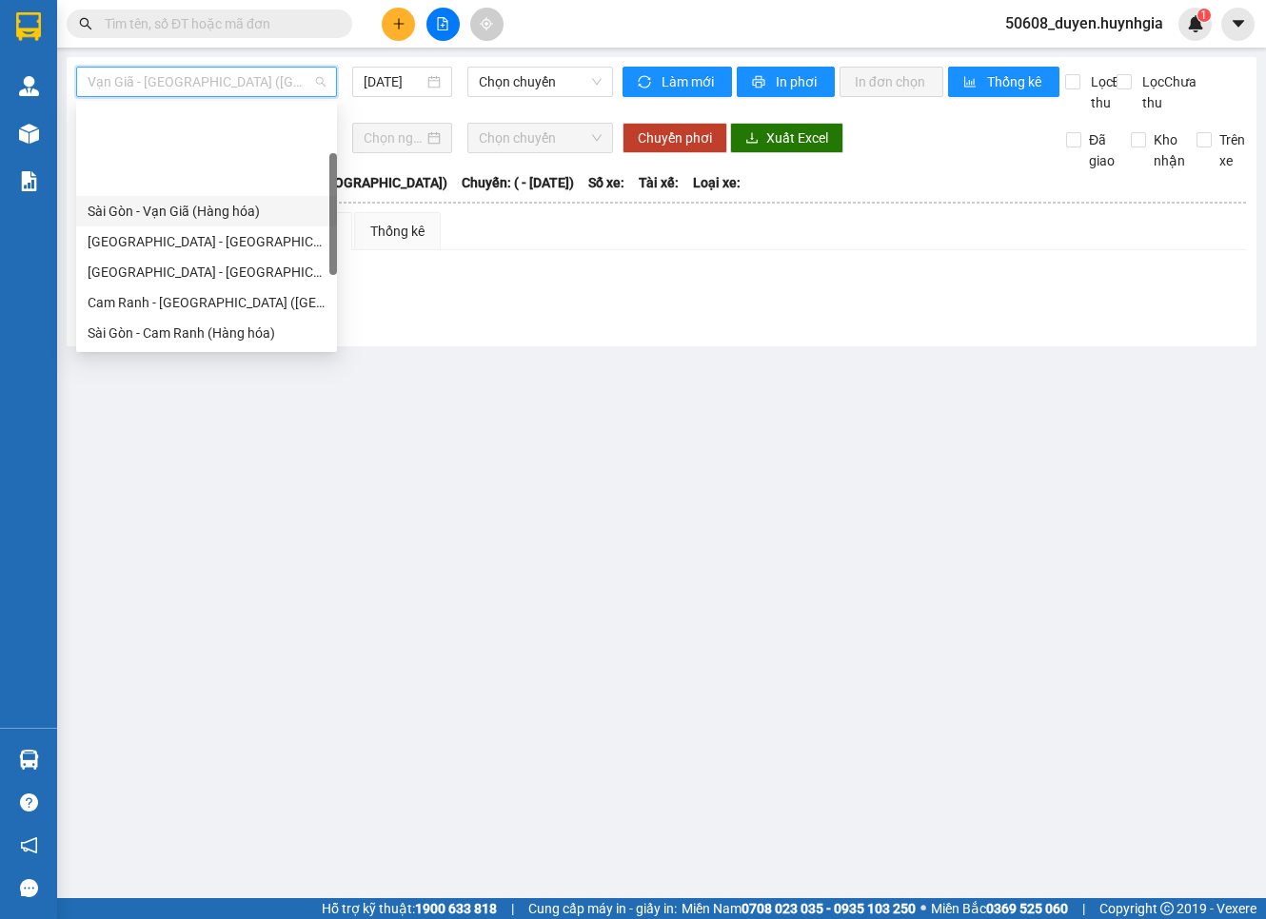
scroll to position [106, 0]
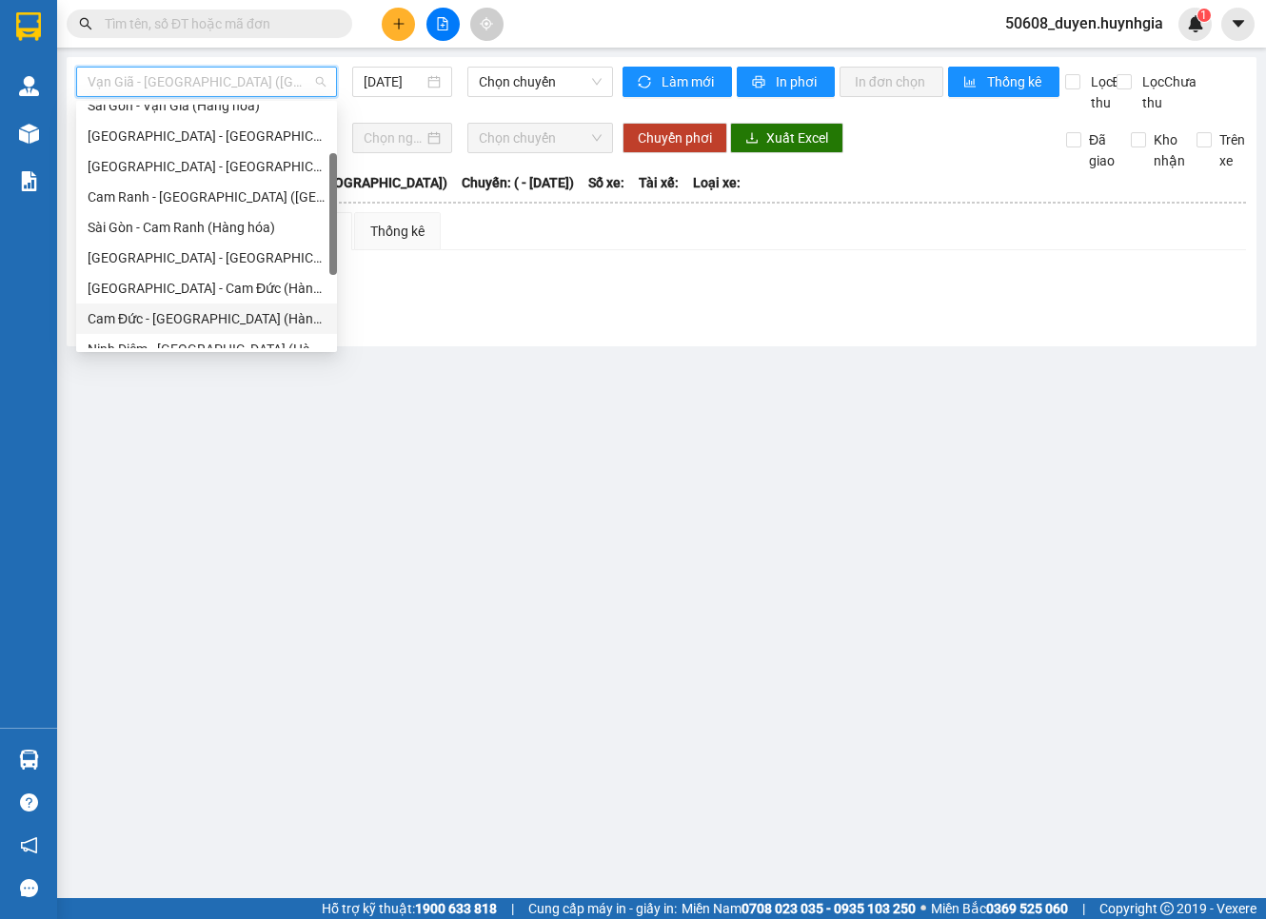
click at [194, 312] on div "Cam Đức - [GEOGRAPHIC_DATA] (Hàng hóa)" at bounding box center [207, 318] width 238 height 21
type input "[DATE]"
